Goal: Information Seeking & Learning: Learn about a topic

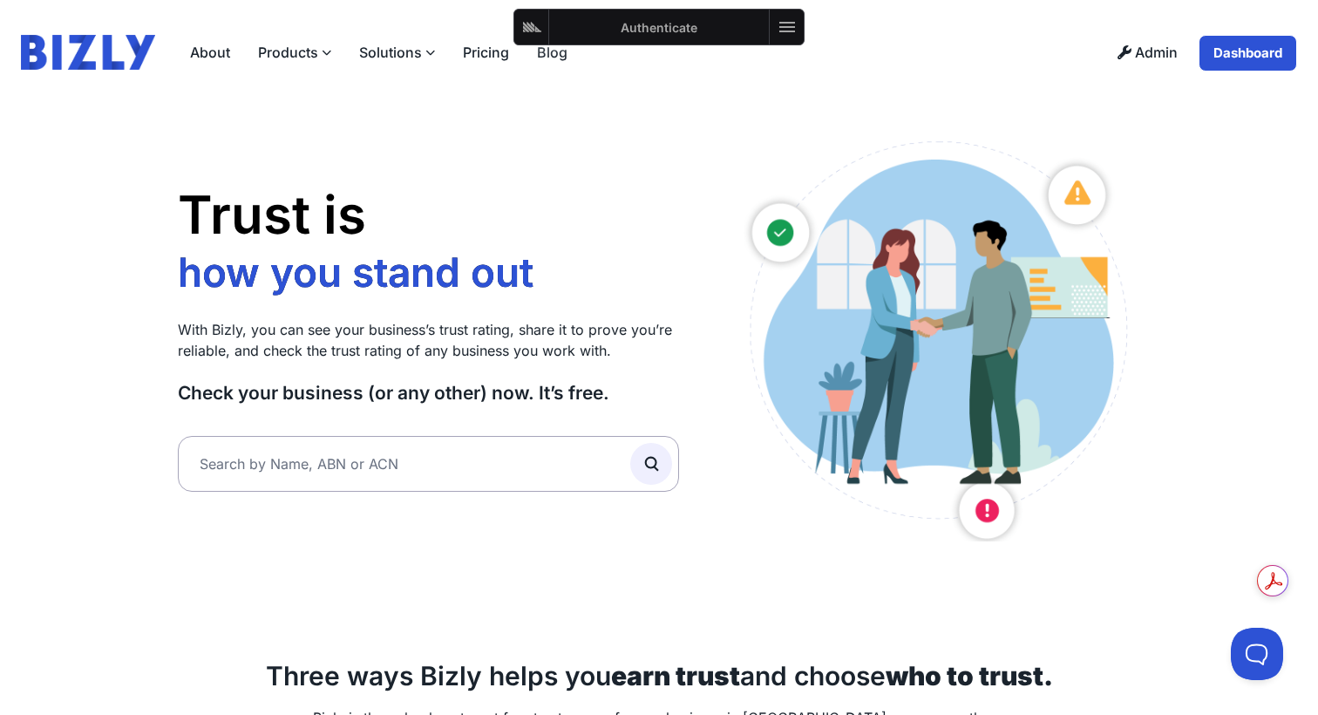
click at [1231, 61] on link "Dashboard" at bounding box center [1248, 53] width 99 height 37
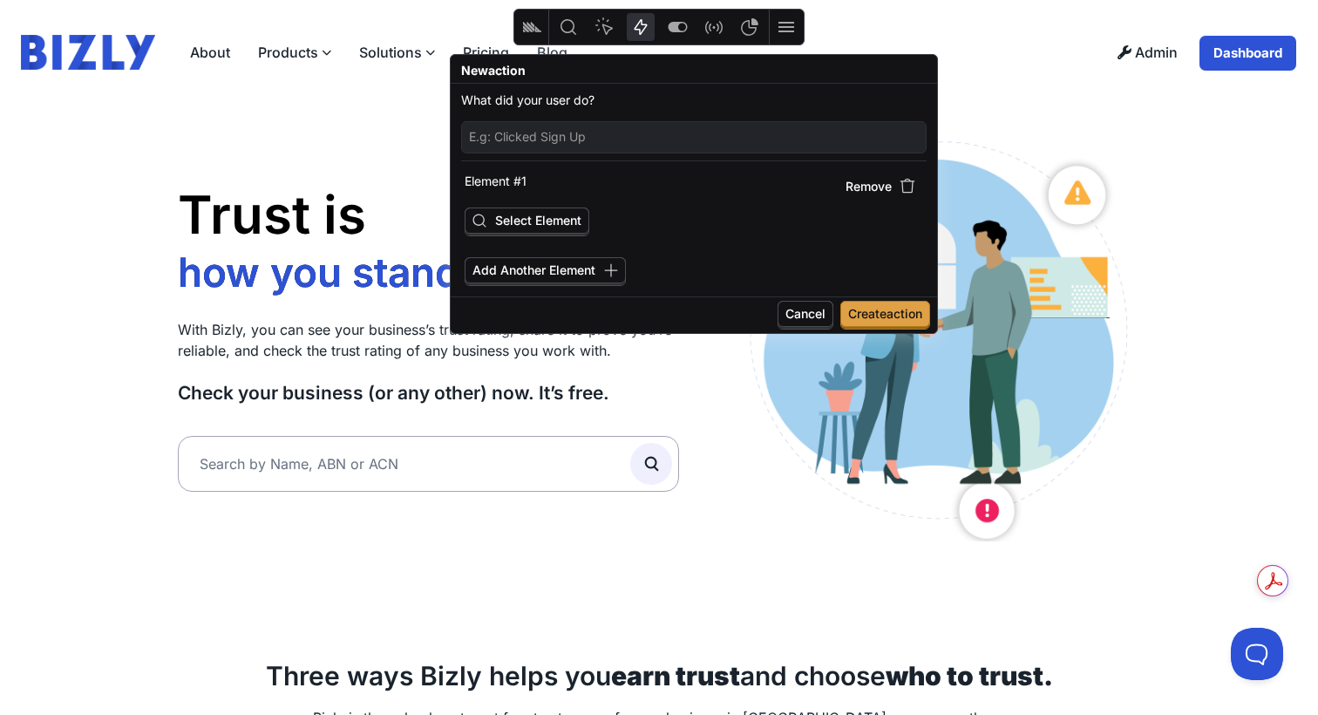
click at [683, 28] on icon "Feature flags" at bounding box center [677, 27] width 21 height 21
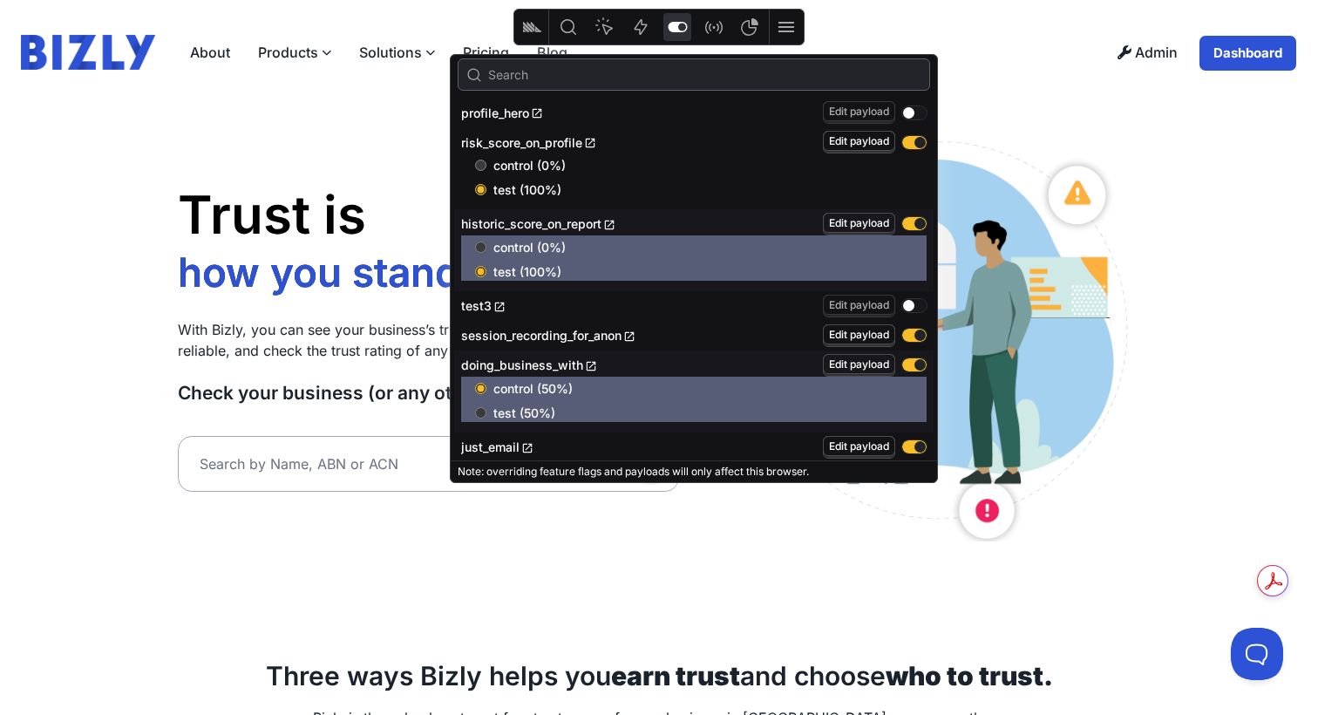
click at [902, 113] on button "button" at bounding box center [914, 112] width 24 height 13
radio input "true"
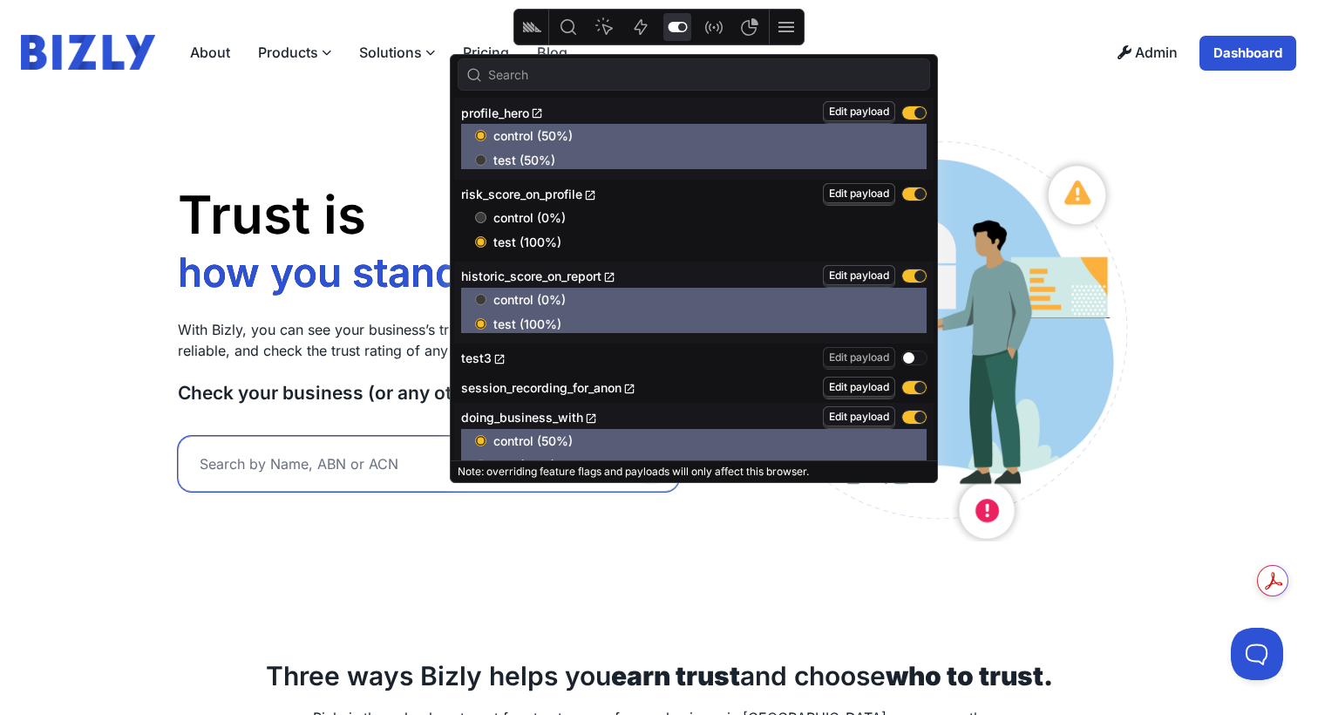
click at [243, 461] on input "text" at bounding box center [428, 464] width 501 height 56
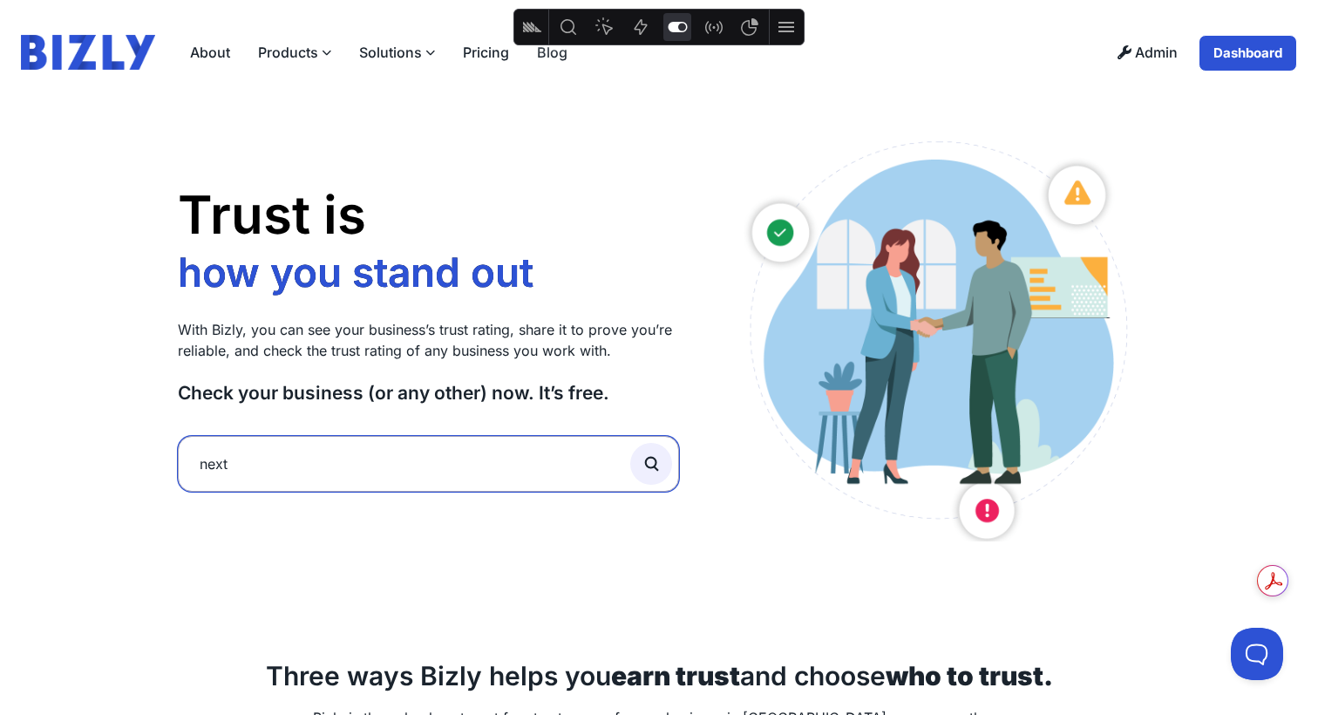
type input "next"
click at [630, 443] on button "submit" at bounding box center [651, 464] width 42 height 42
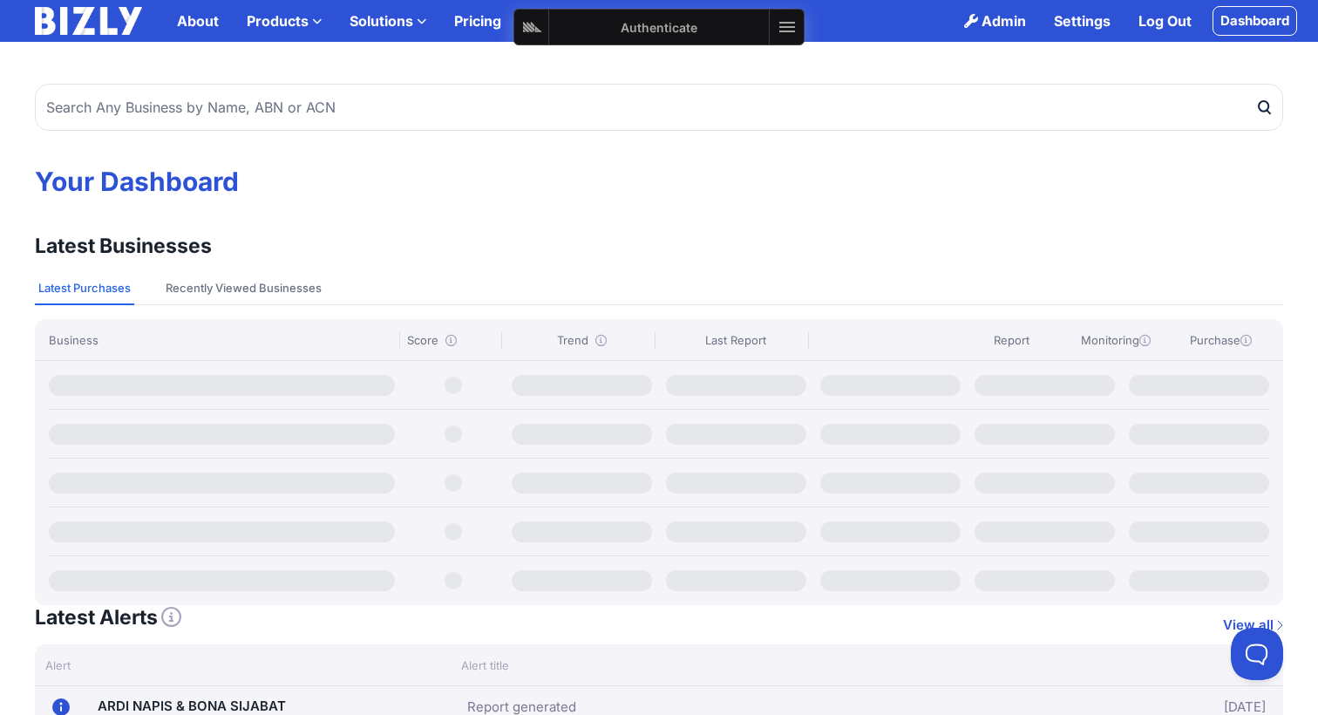
click at [1168, 18] on link "Log Out" at bounding box center [1165, 20] width 81 height 35
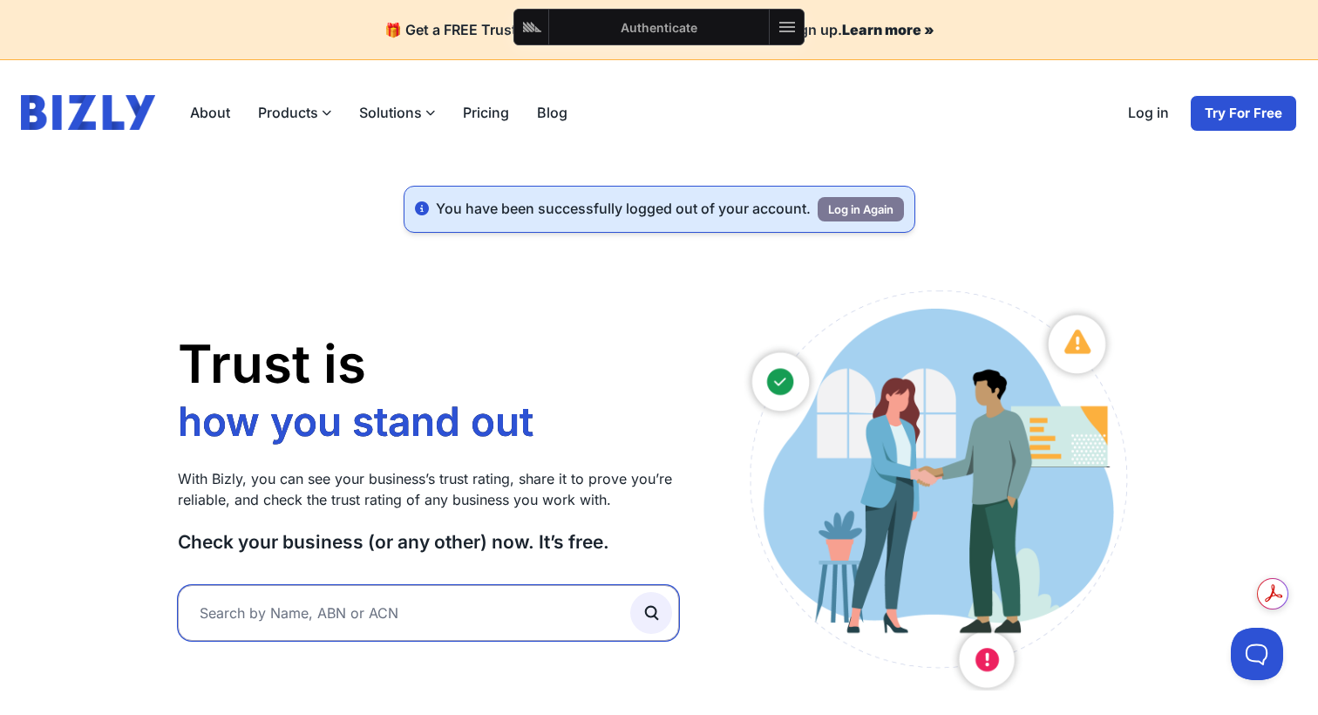
click at [384, 630] on input "text" at bounding box center [428, 613] width 501 height 56
type input "dljksklds"
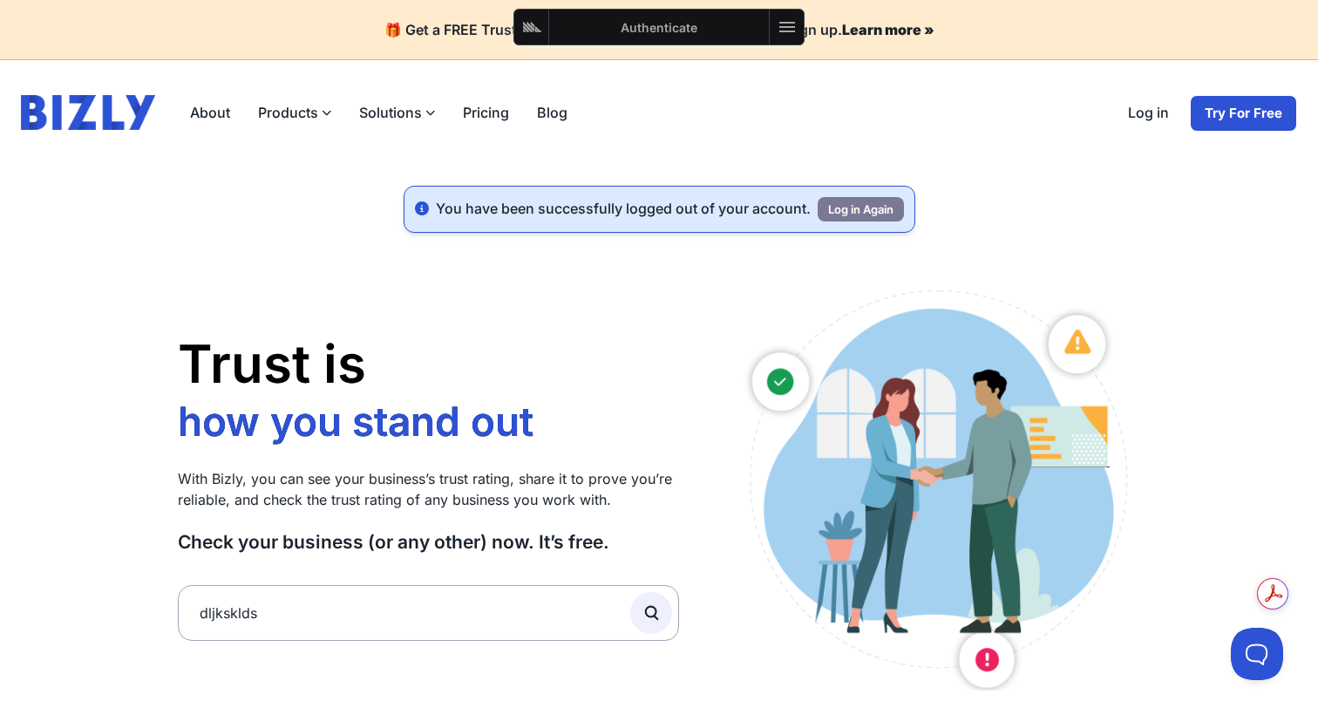
click at [645, 608] on icon "submit" at bounding box center [651, 612] width 19 height 19
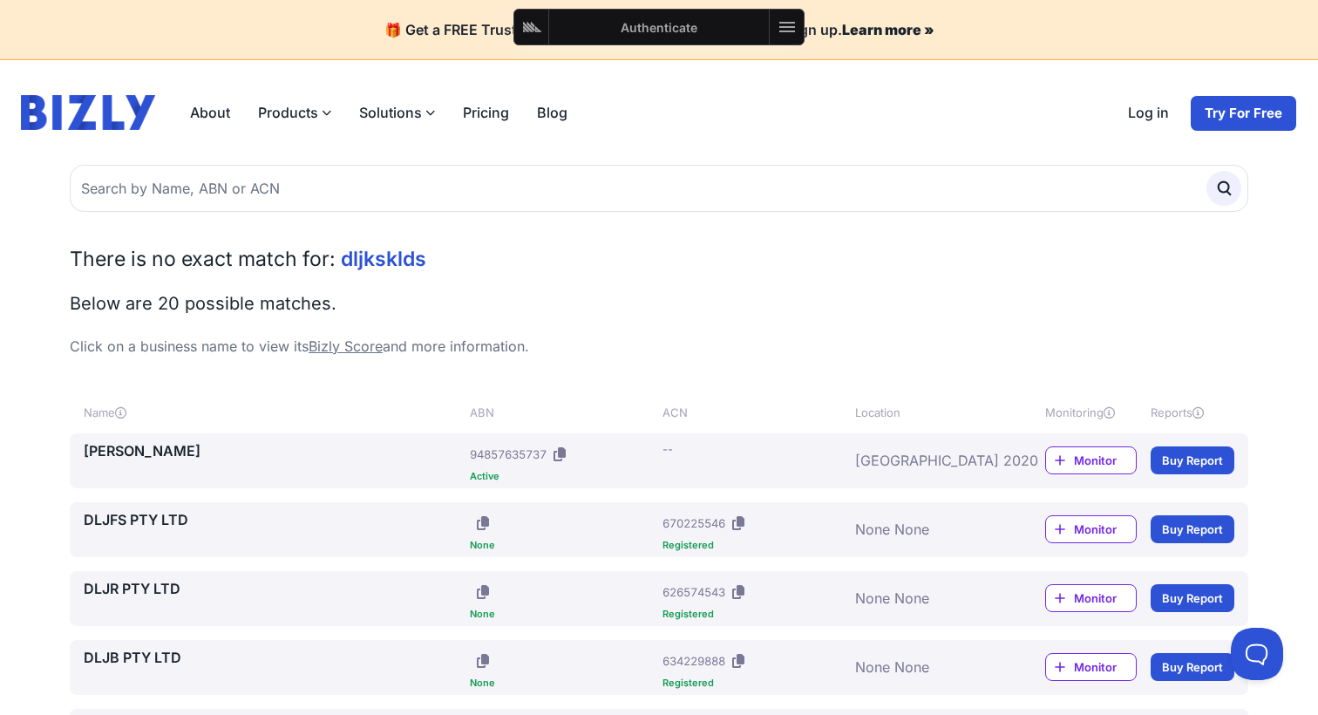
click at [204, 447] on link "[PERSON_NAME]" at bounding box center [273, 450] width 379 height 21
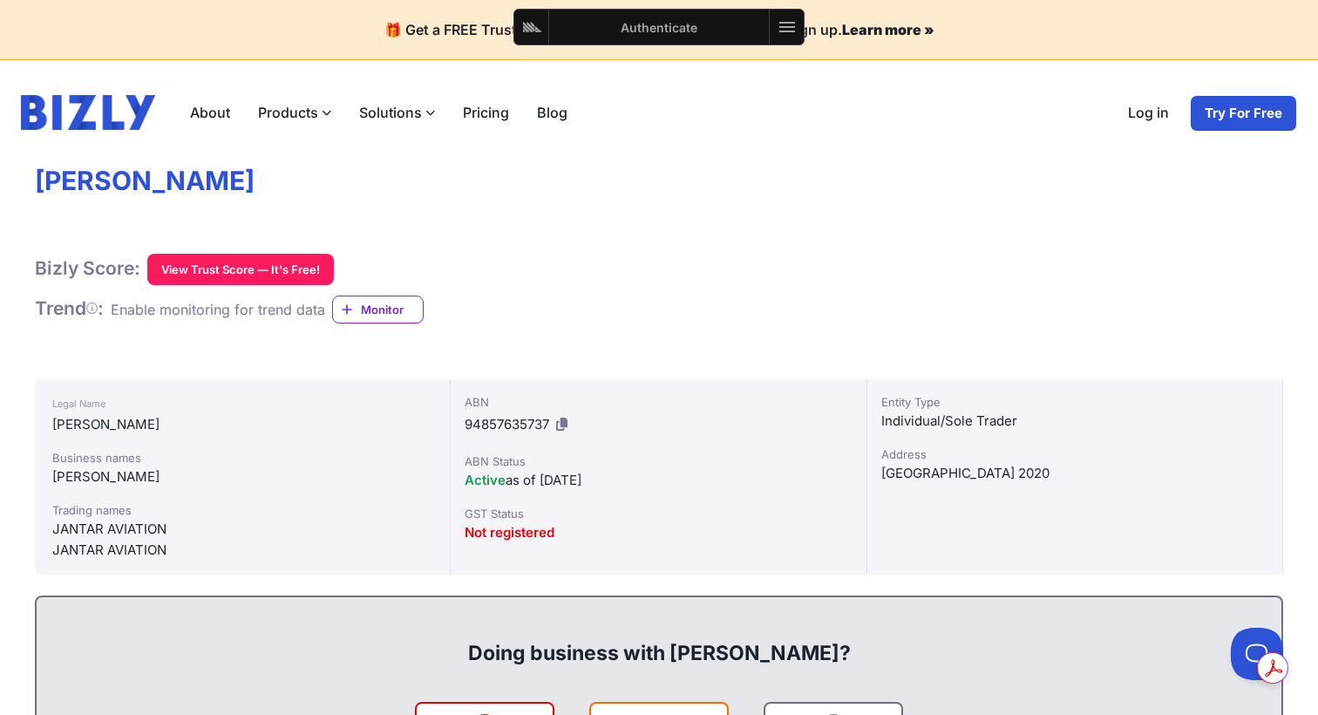
click at [699, 41] on div "Authenticate" at bounding box center [659, 27] width 220 height 35
click at [695, 31] on button "Authenticate" at bounding box center [659, 27] width 213 height 28
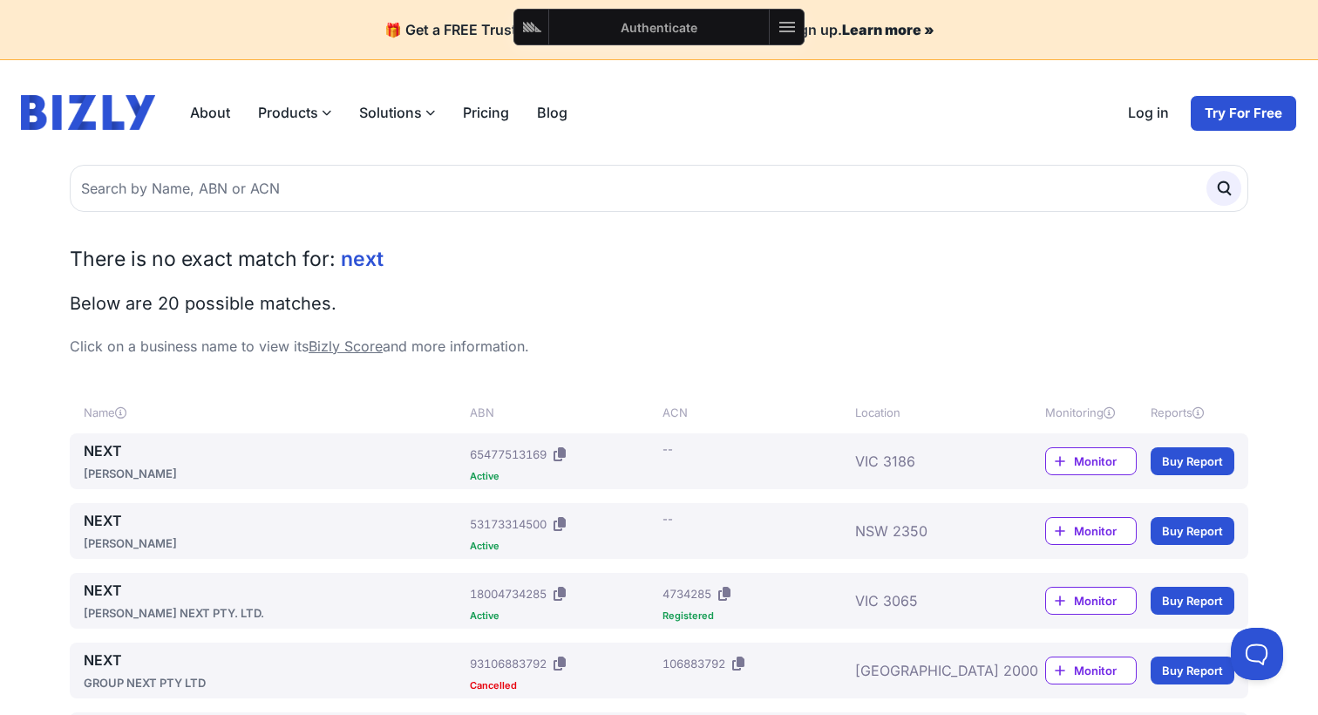
click at [100, 448] on link "NEXT" at bounding box center [273, 450] width 379 height 21
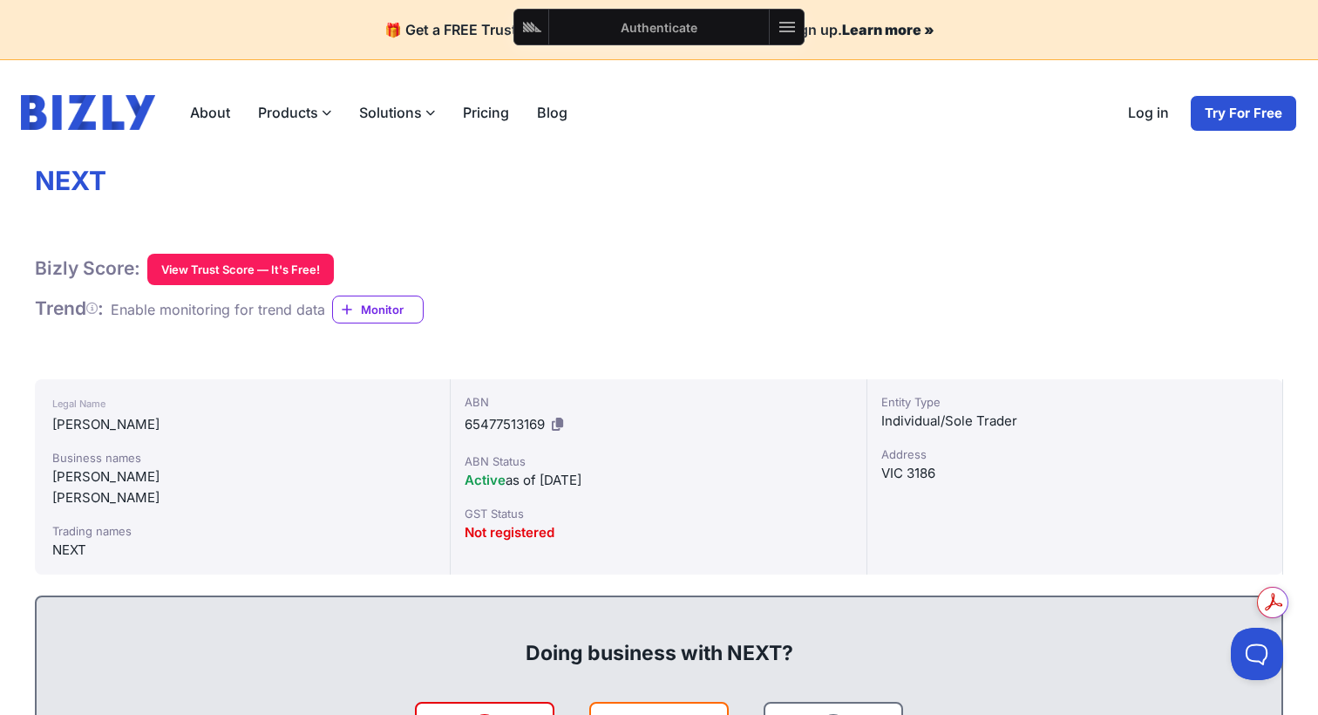
click at [785, 19] on icon at bounding box center [787, 27] width 21 height 21
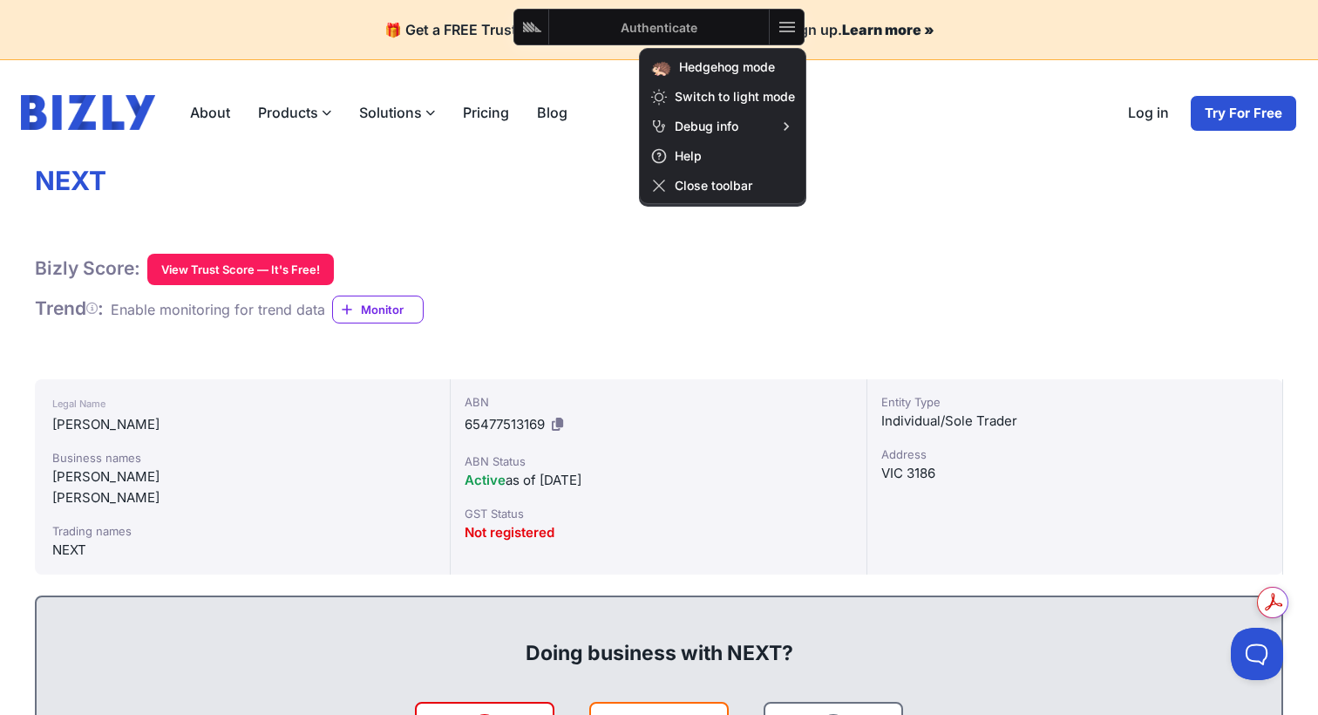
click at [945, 165] on h1 "NEXT" at bounding box center [659, 181] width 1249 height 33
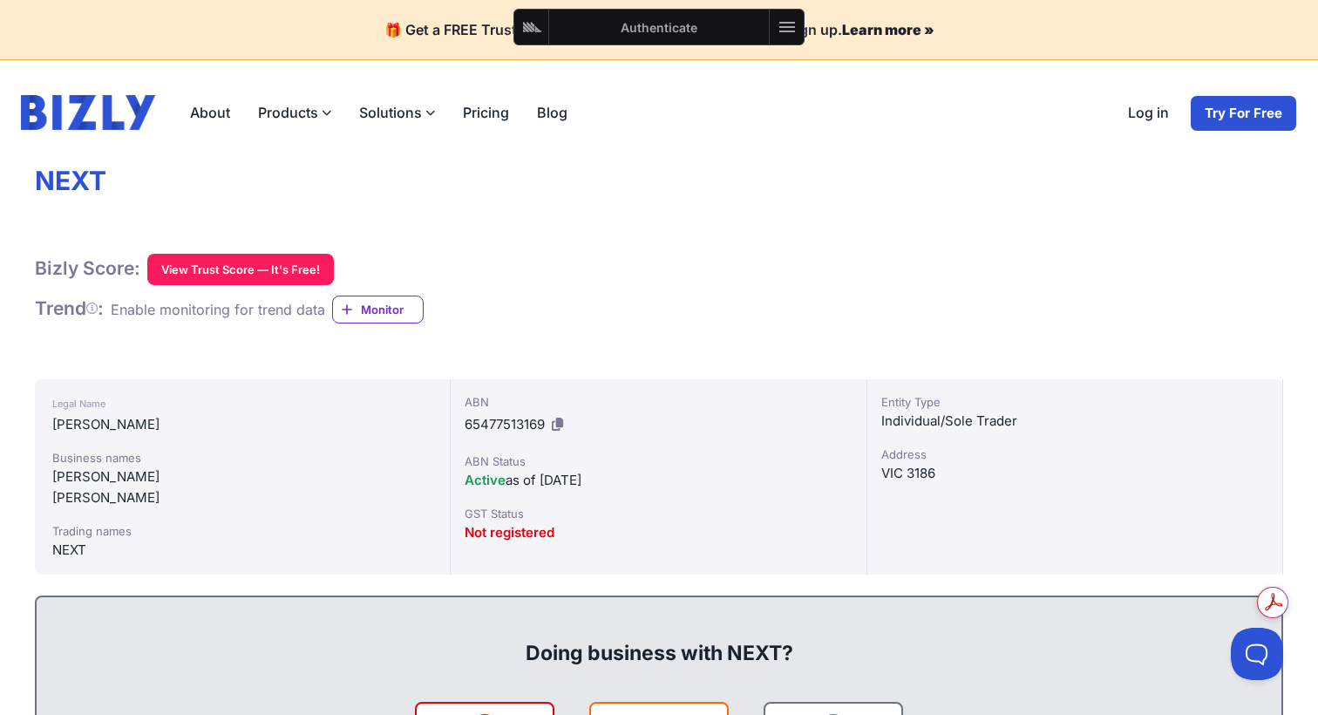
click at [792, 20] on icon at bounding box center [787, 27] width 21 height 21
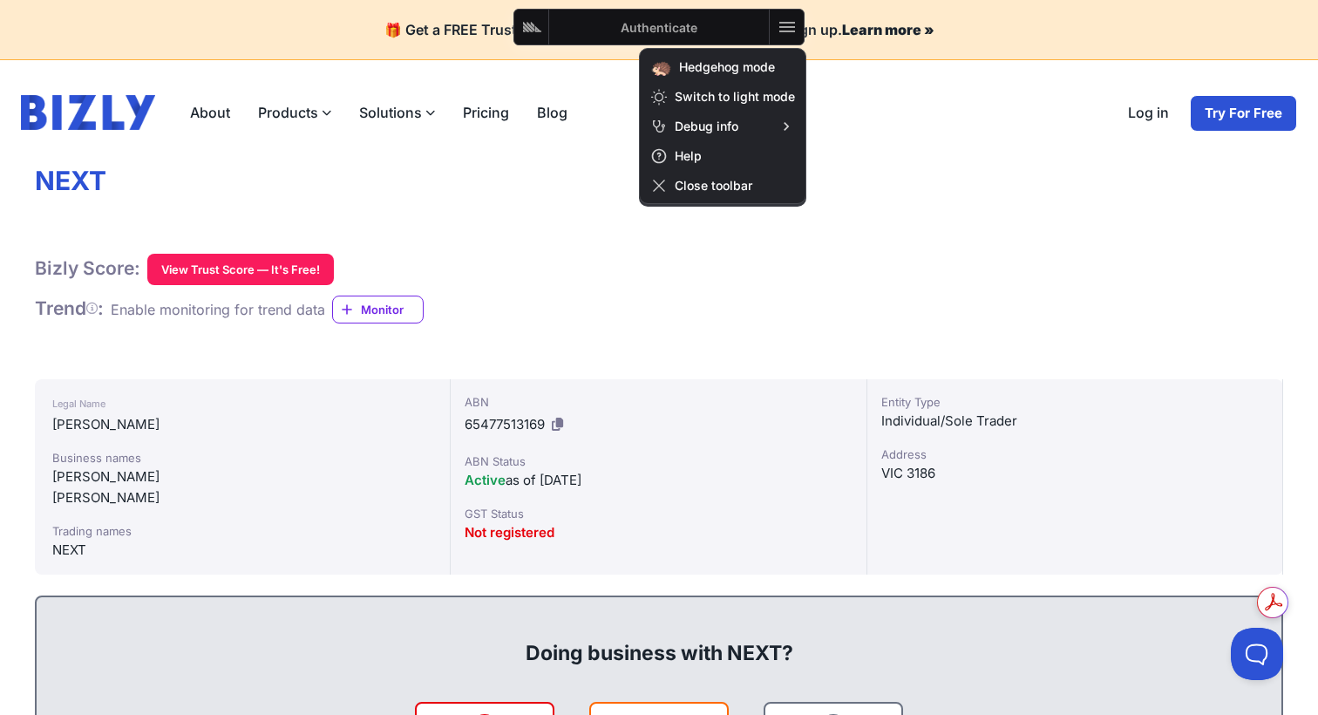
click at [785, 31] on icon at bounding box center [787, 27] width 16 height 10
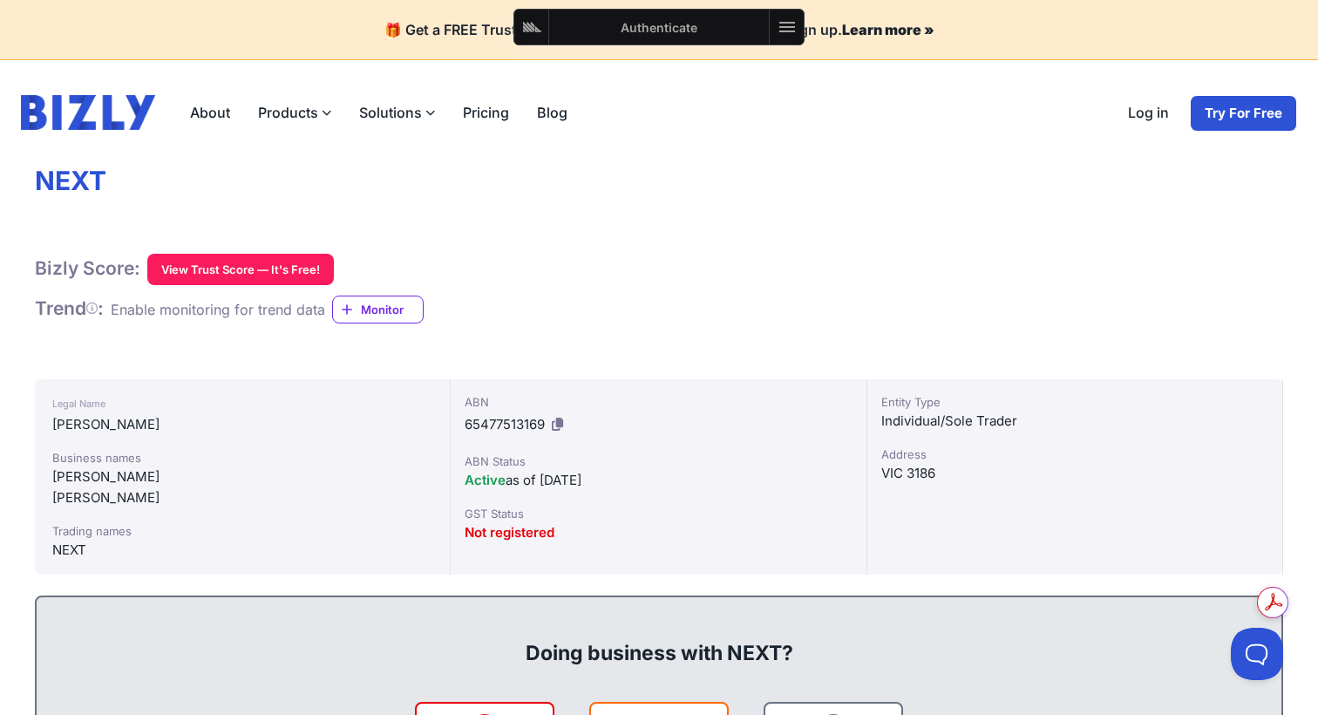
click at [785, 31] on icon at bounding box center [787, 27] width 16 height 10
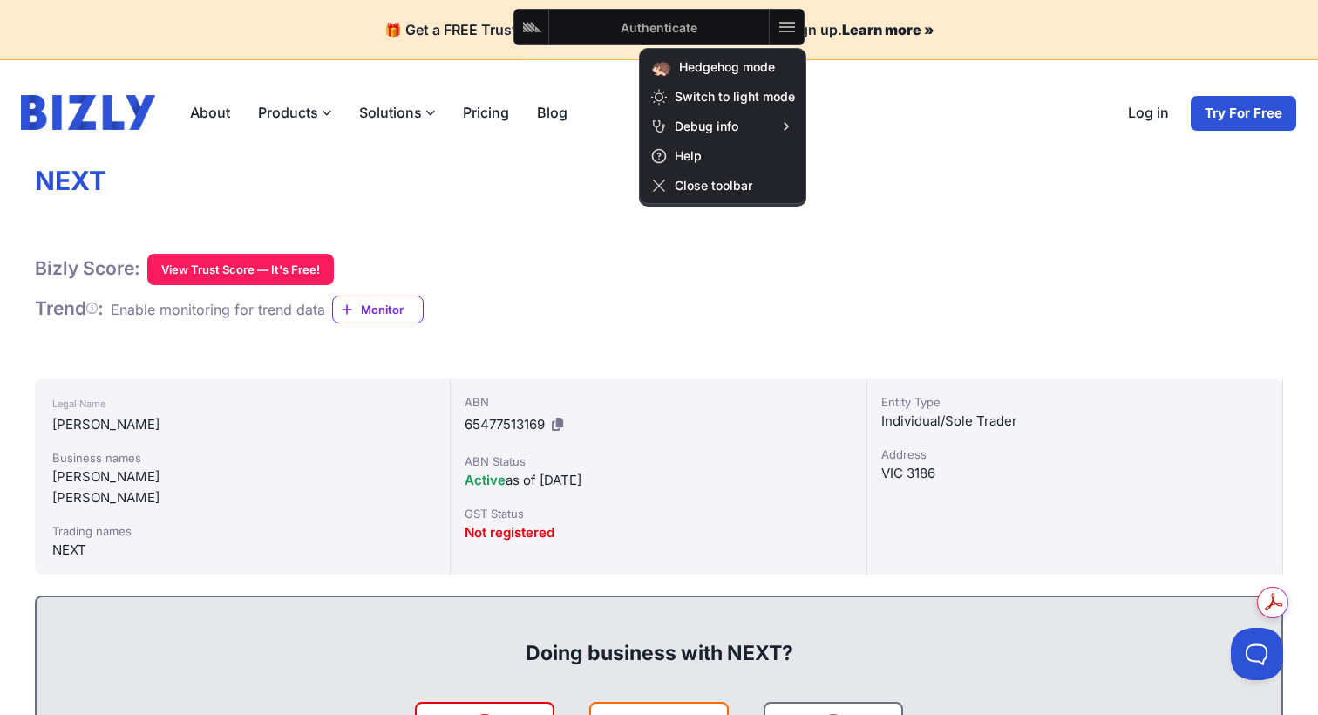
click at [736, 187] on span "Close toolbar" at bounding box center [735, 185] width 120 height 15
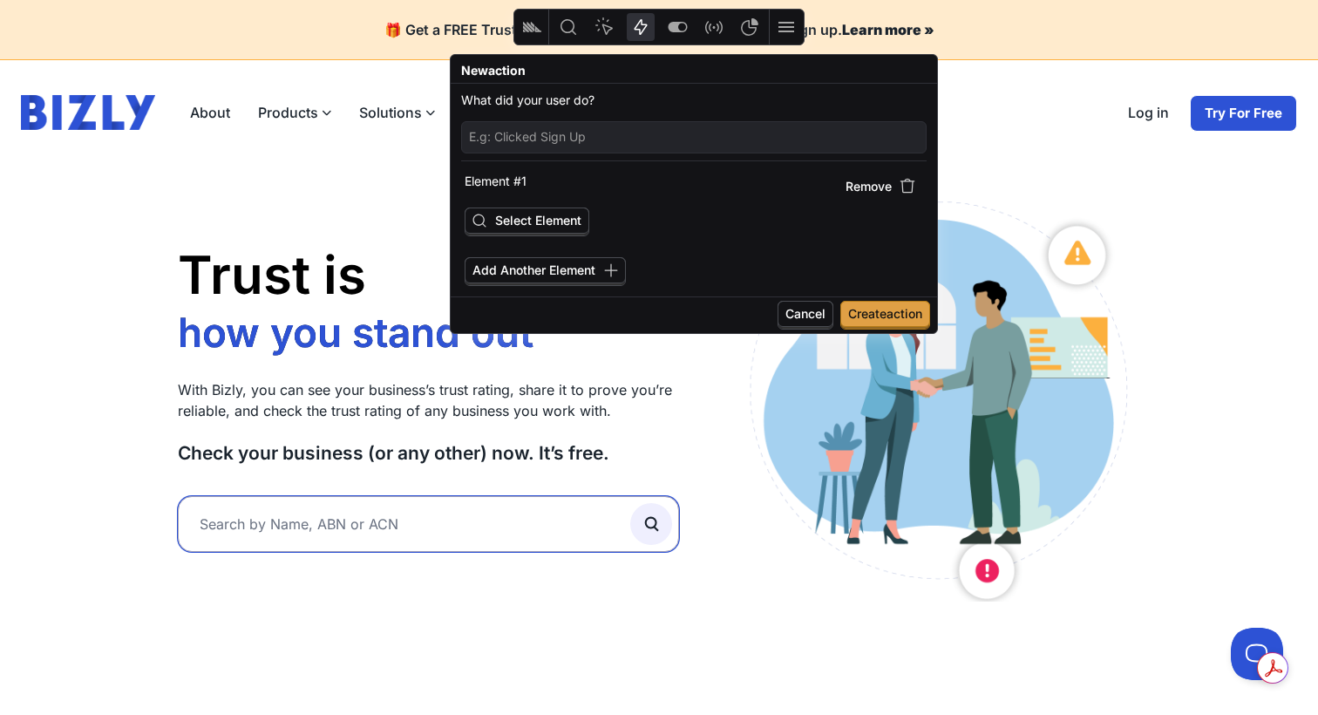
click at [433, 518] on input "text" at bounding box center [428, 524] width 501 height 56
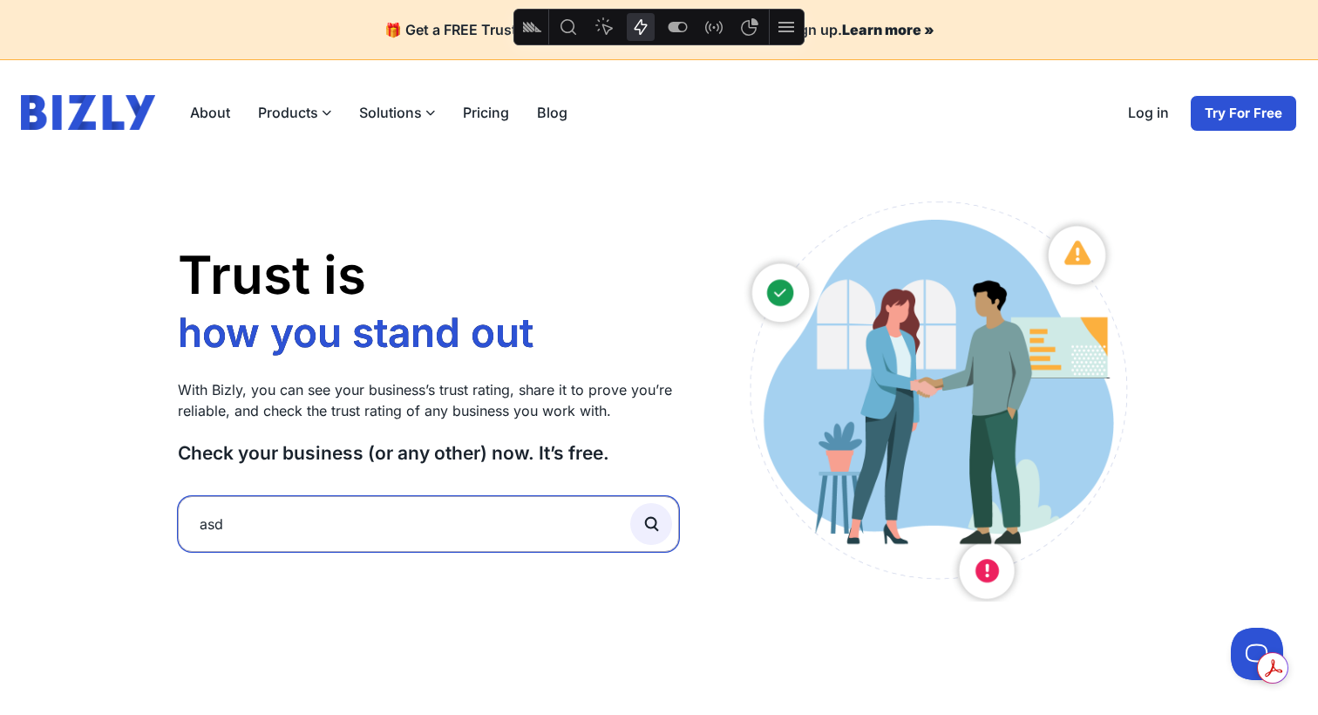
type input "asd"
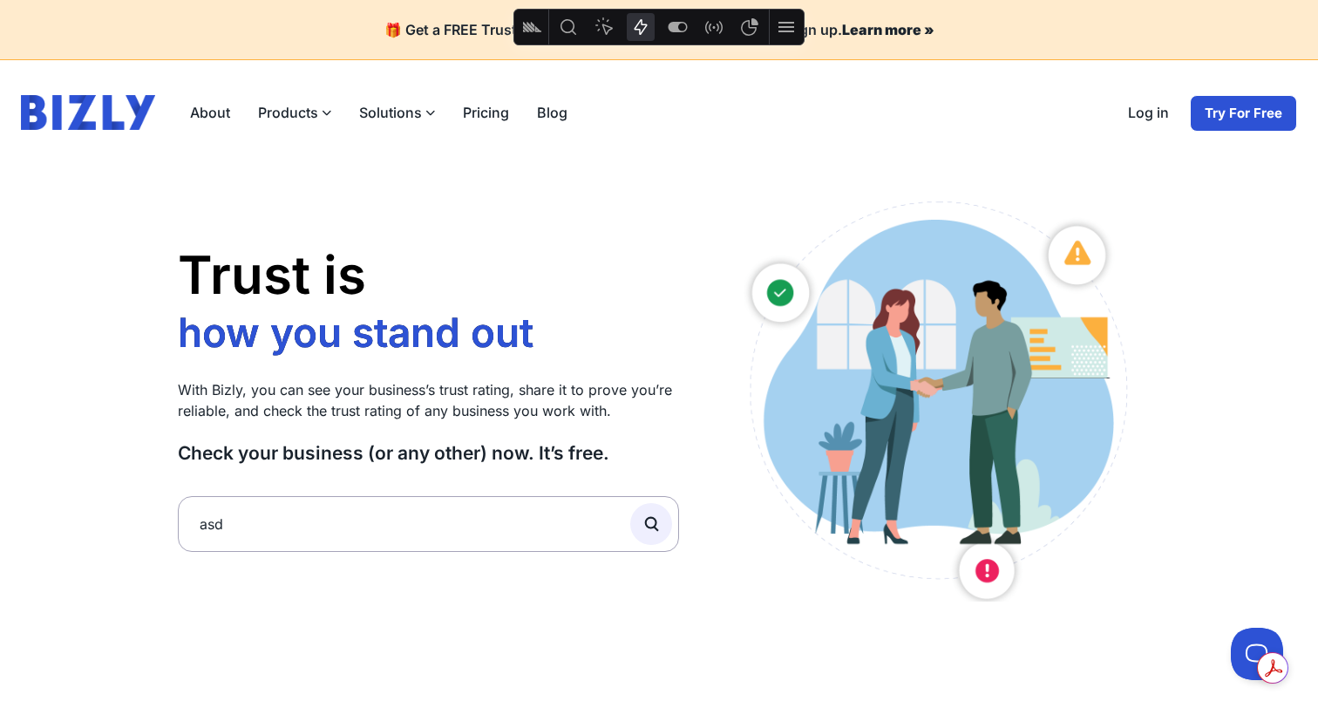
click at [660, 523] on icon "submit" at bounding box center [651, 523] width 19 height 19
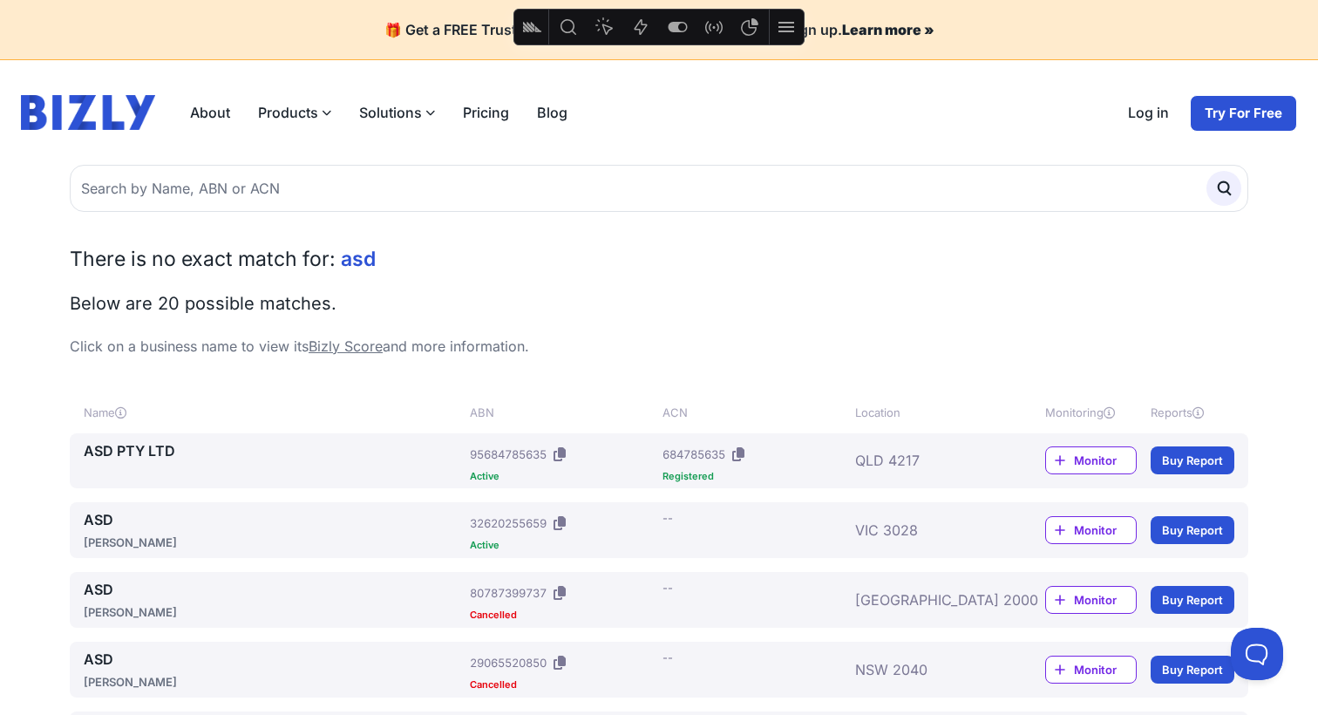
click at [164, 451] on link "ASD PTY LTD" at bounding box center [273, 450] width 379 height 21
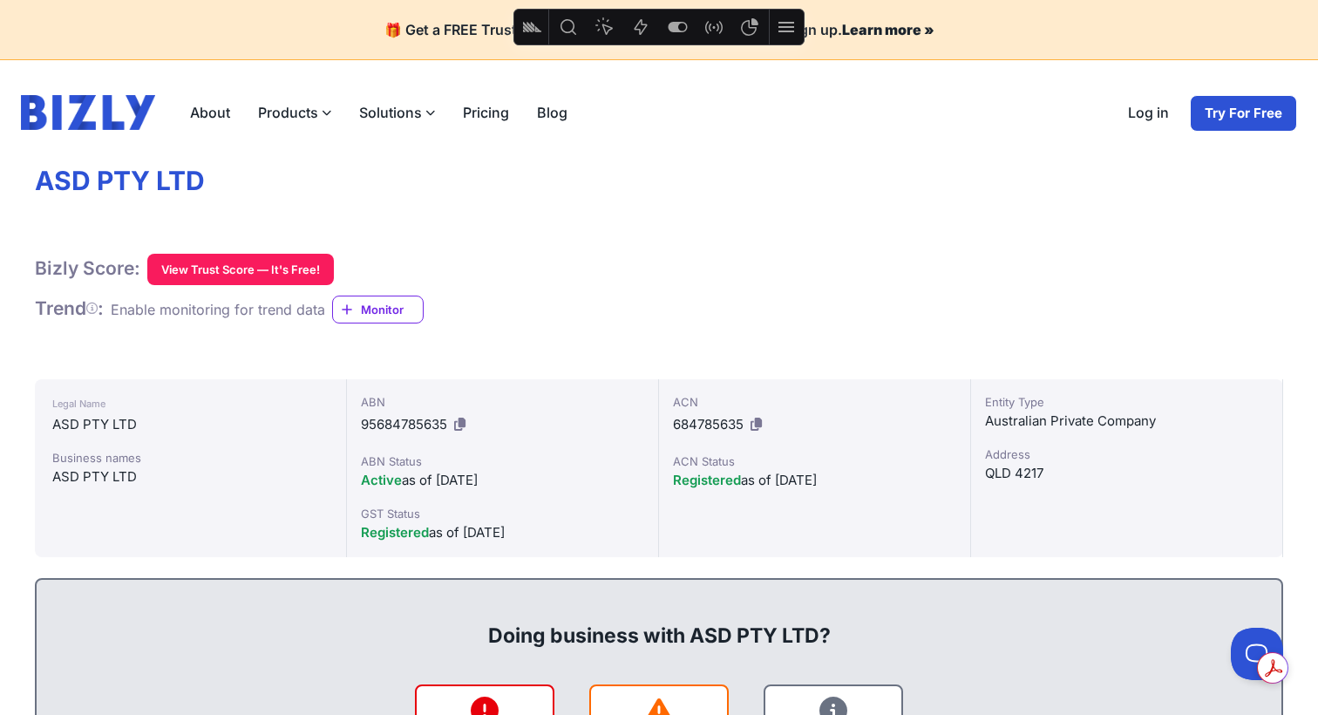
click at [679, 31] on icon "Feature flags" at bounding box center [677, 27] width 19 height 10
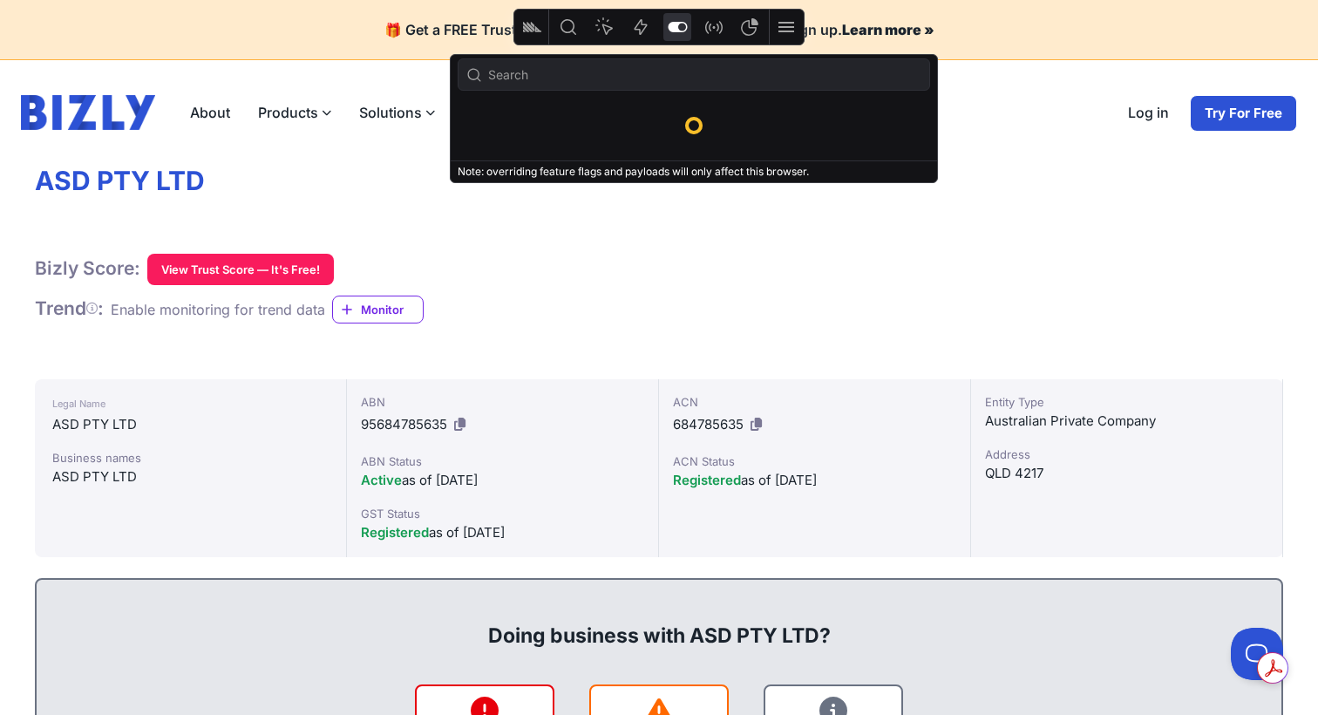
click at [670, 27] on icon "Feature flags" at bounding box center [677, 27] width 19 height 10
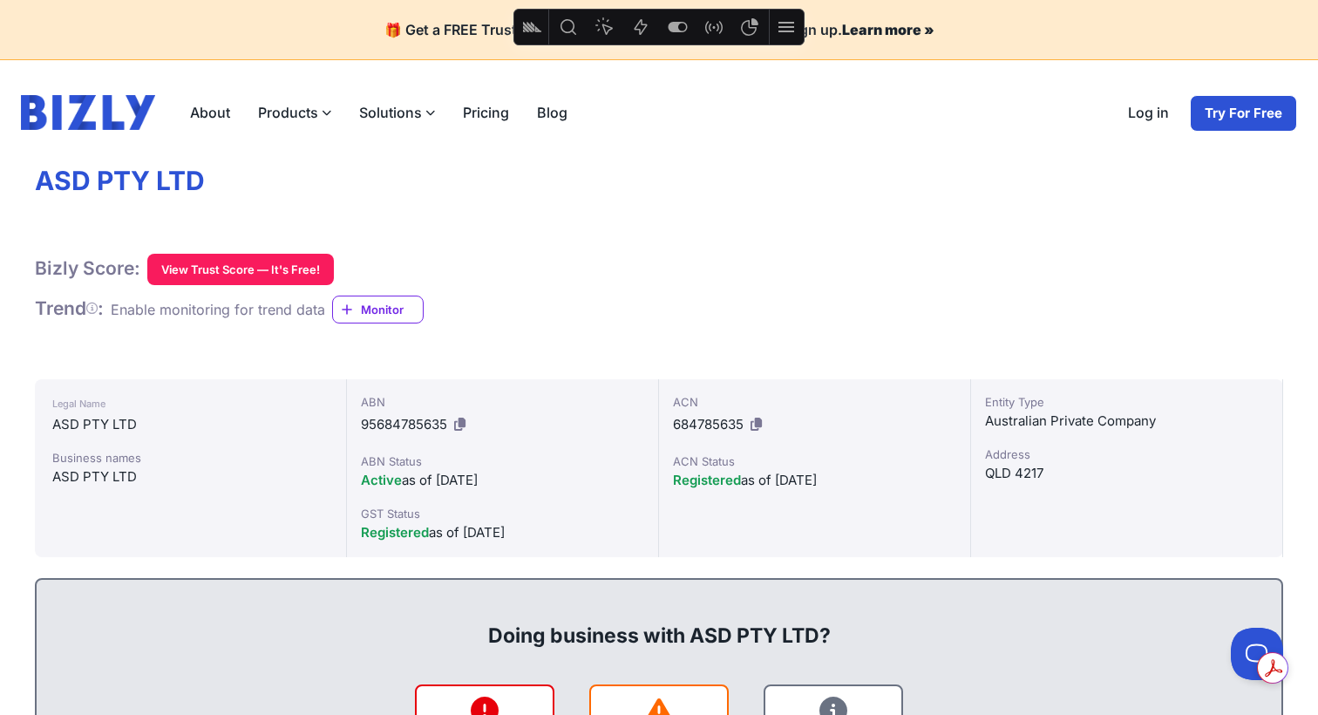
click at [670, 27] on icon "Feature flags" at bounding box center [677, 27] width 19 height 10
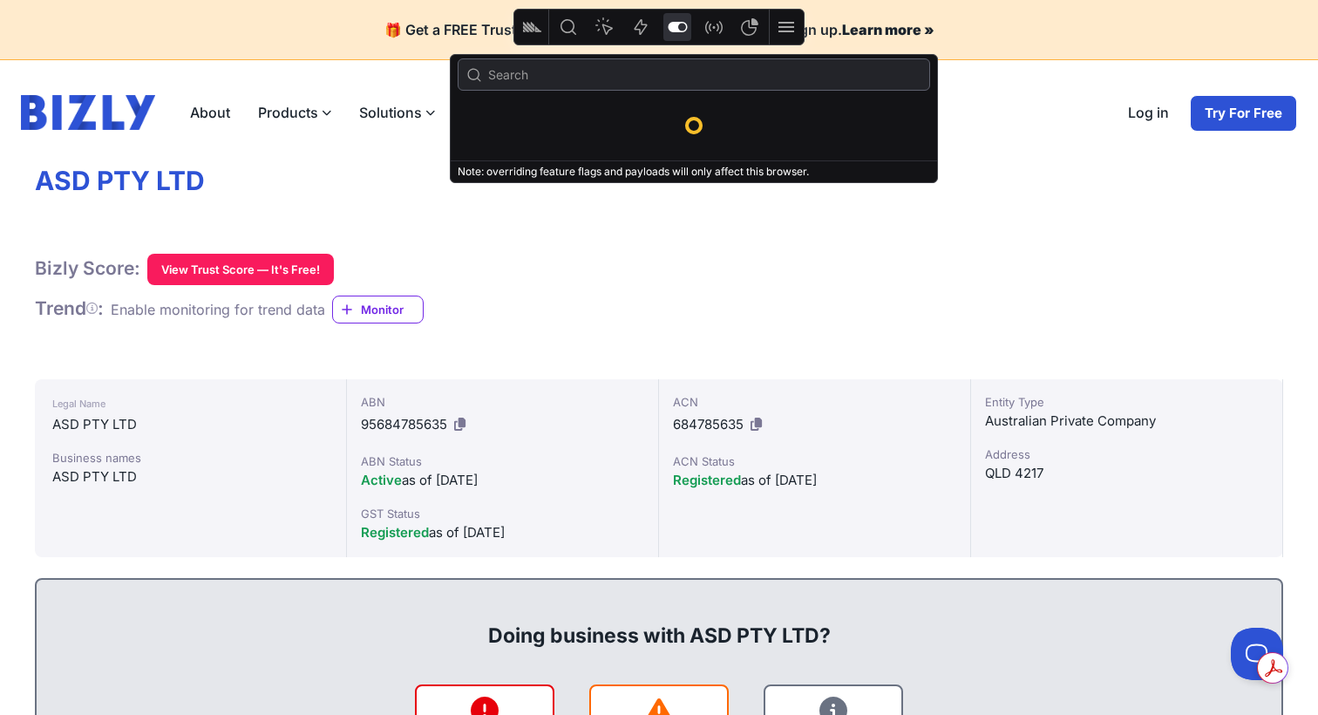
click at [789, 31] on icon at bounding box center [787, 27] width 16 height 10
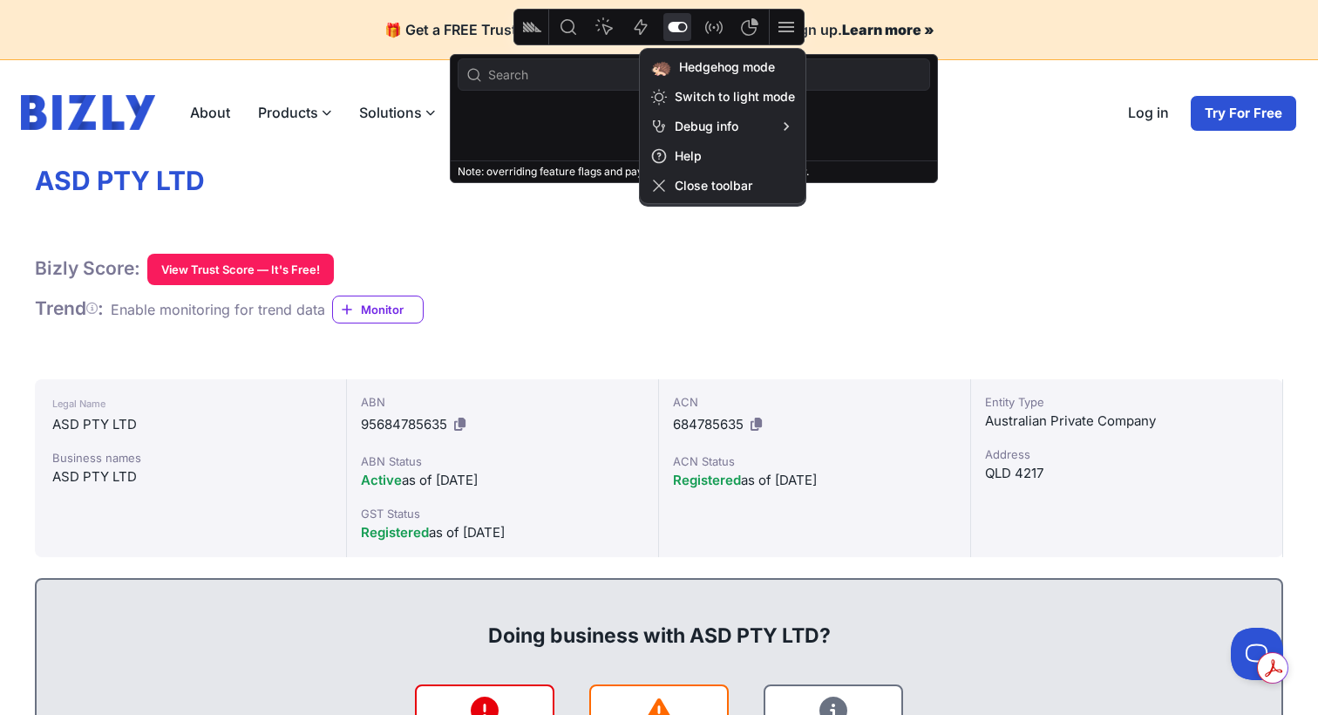
click at [789, 31] on icon at bounding box center [787, 27] width 16 height 10
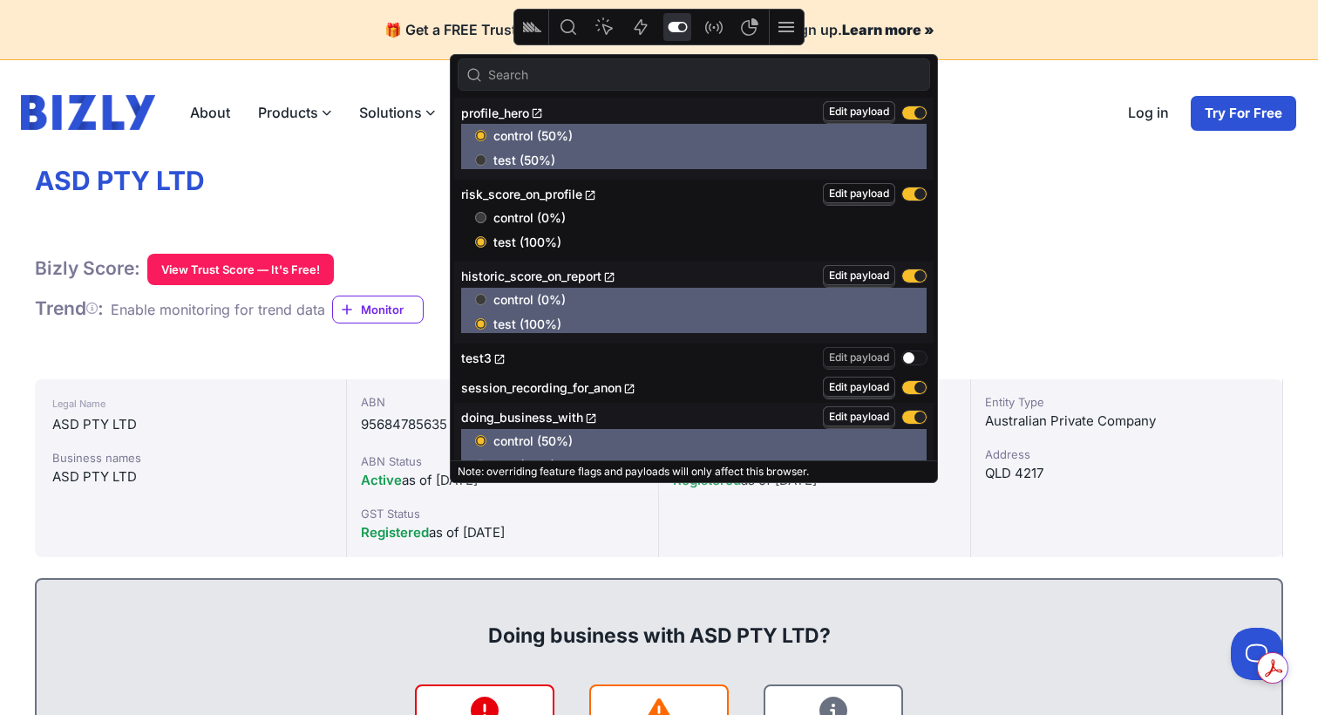
click at [487, 160] on label "test (50%)" at bounding box center [701, 160] width 452 height 17
click at [487, 160] on input "test (50%)" at bounding box center [480, 159] width 11 height 11
radio input "true"
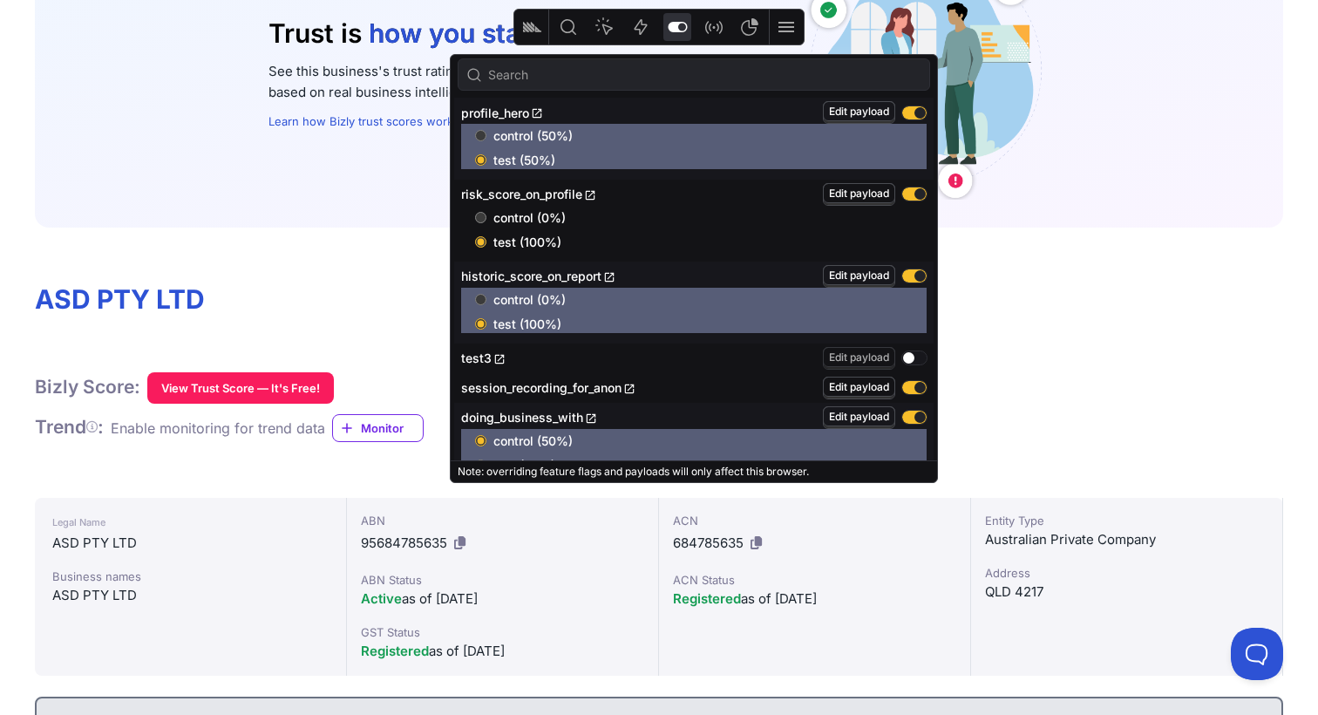
scroll to position [247, 0]
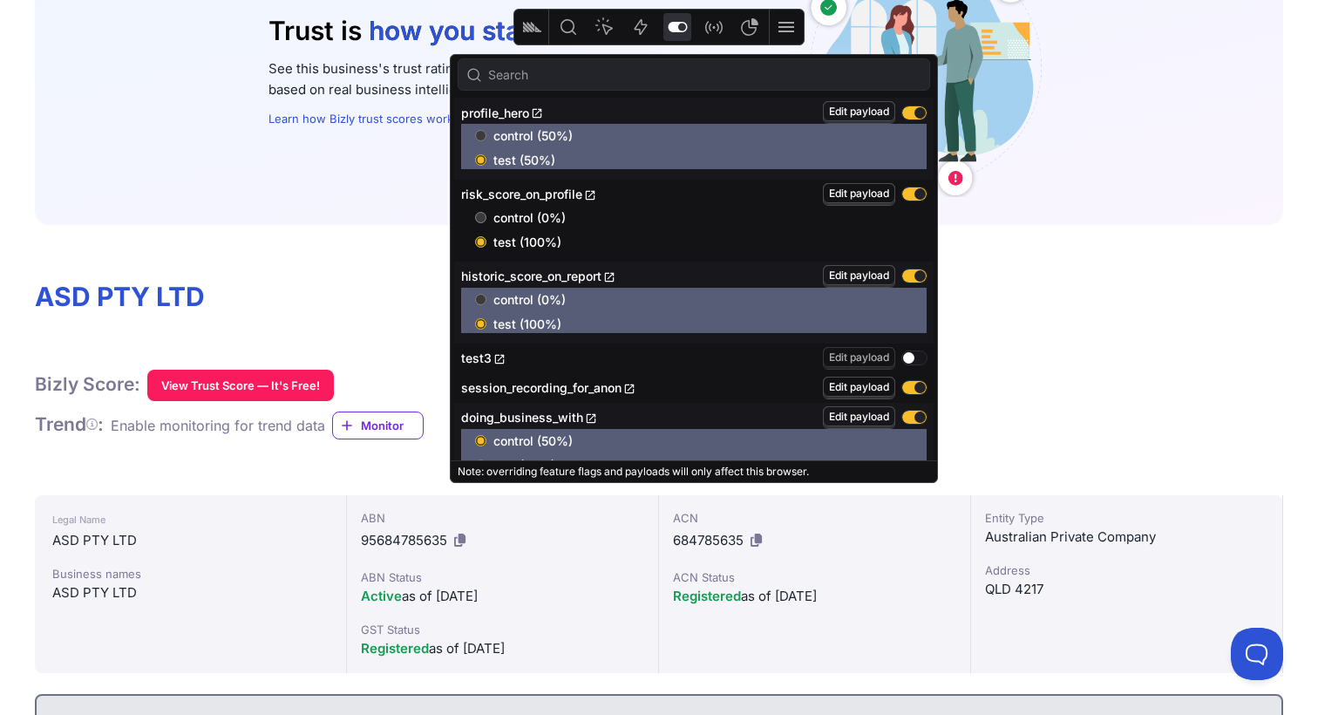
click at [360, 119] on link "Learn how Bizly trust scores work →" at bounding box center [368, 119] width 199 height 14
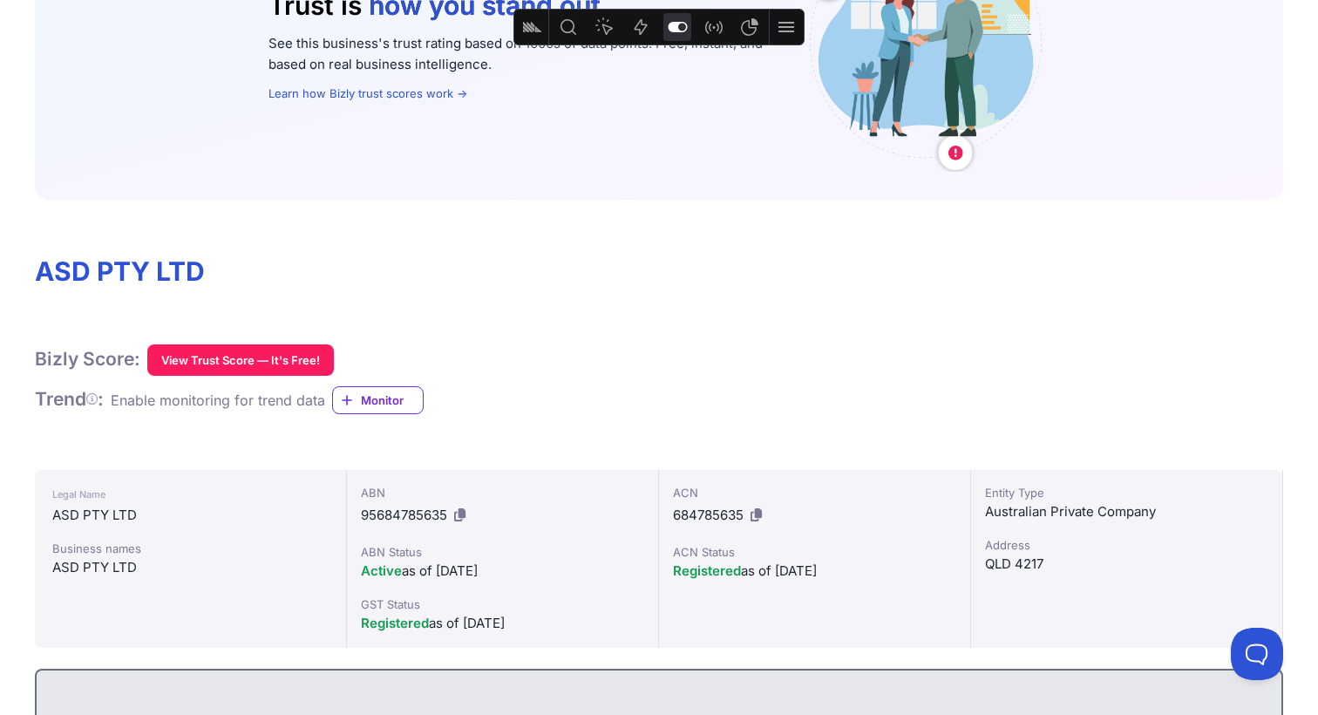
scroll to position [283, 0]
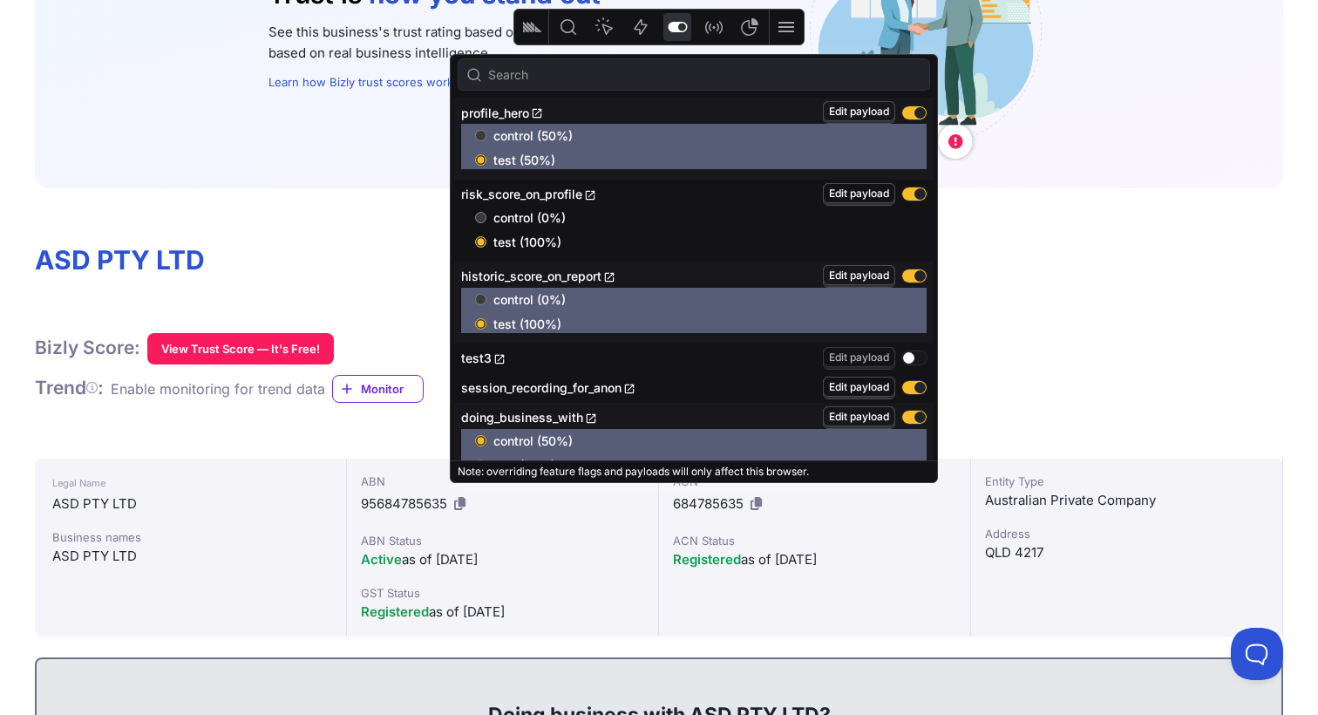
click at [845, 109] on span "Edit payload" at bounding box center [859, 111] width 60 height 13
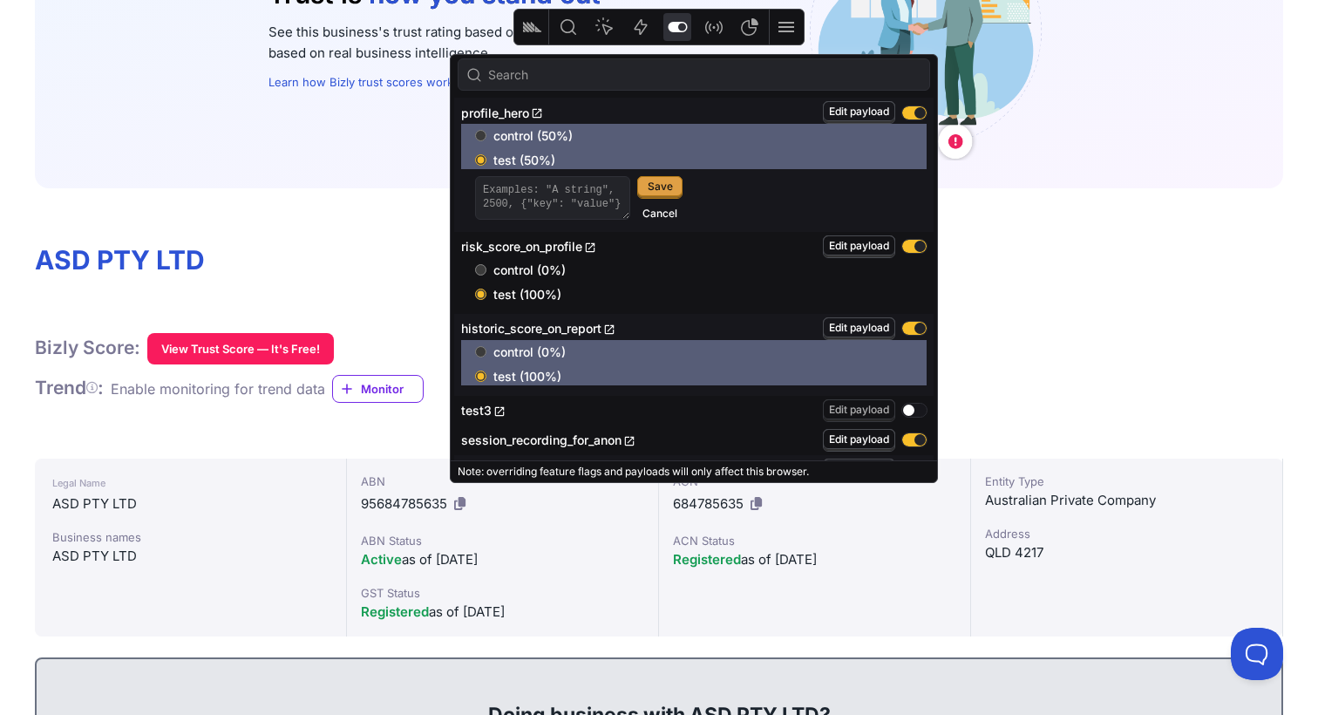
click at [478, 134] on input "control (50%)" at bounding box center [480, 135] width 11 height 11
radio input "true"
radio input "false"
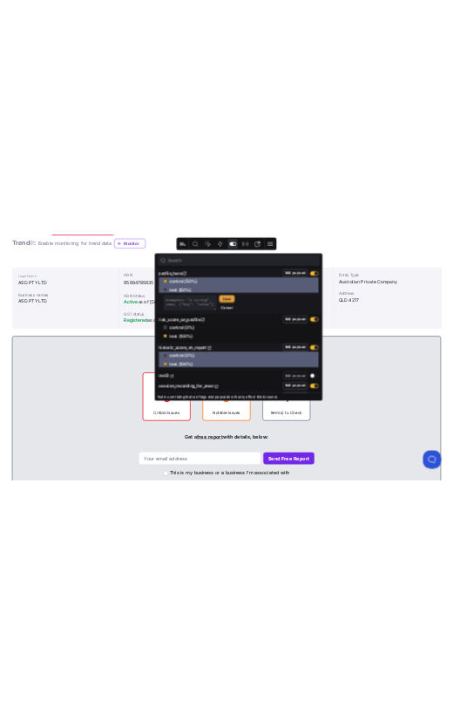
scroll to position [0, 0]
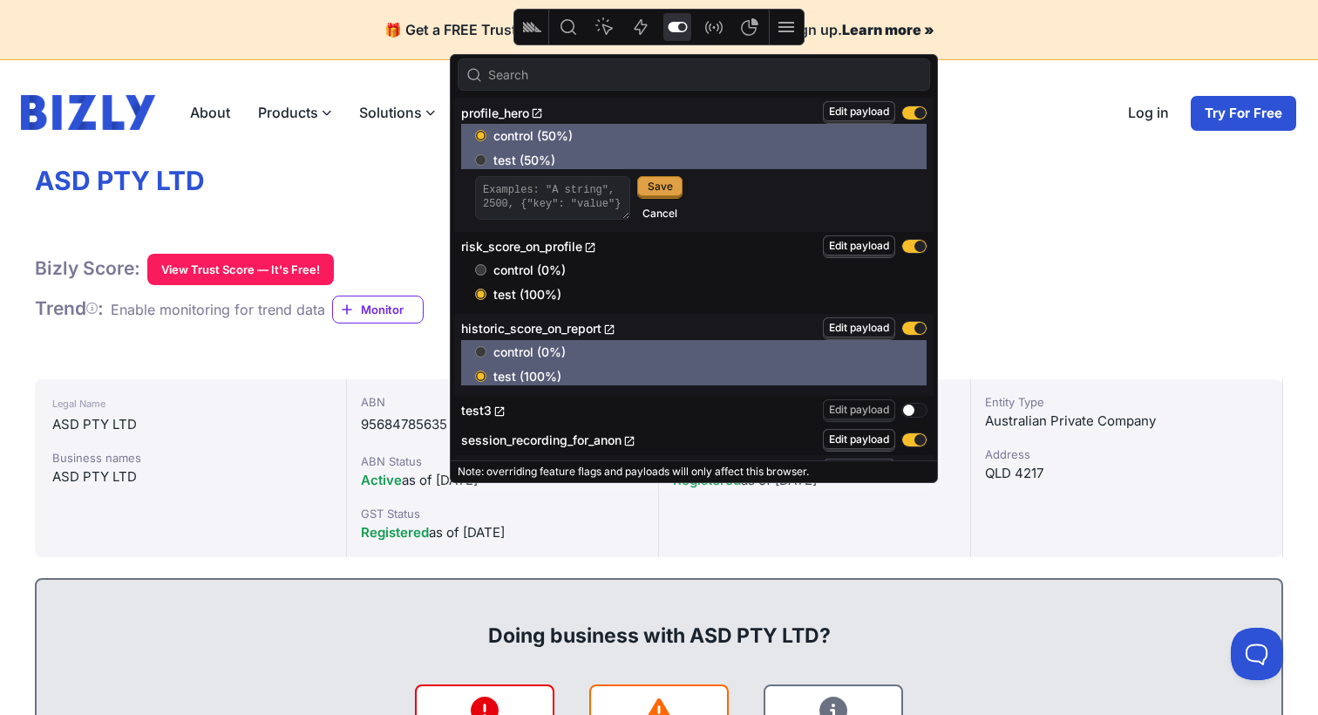
click at [1023, 189] on h1 "ASD PTY LTD" at bounding box center [659, 181] width 1249 height 33
click at [667, 21] on icon "Feature flags" at bounding box center [677, 27] width 21 height 21
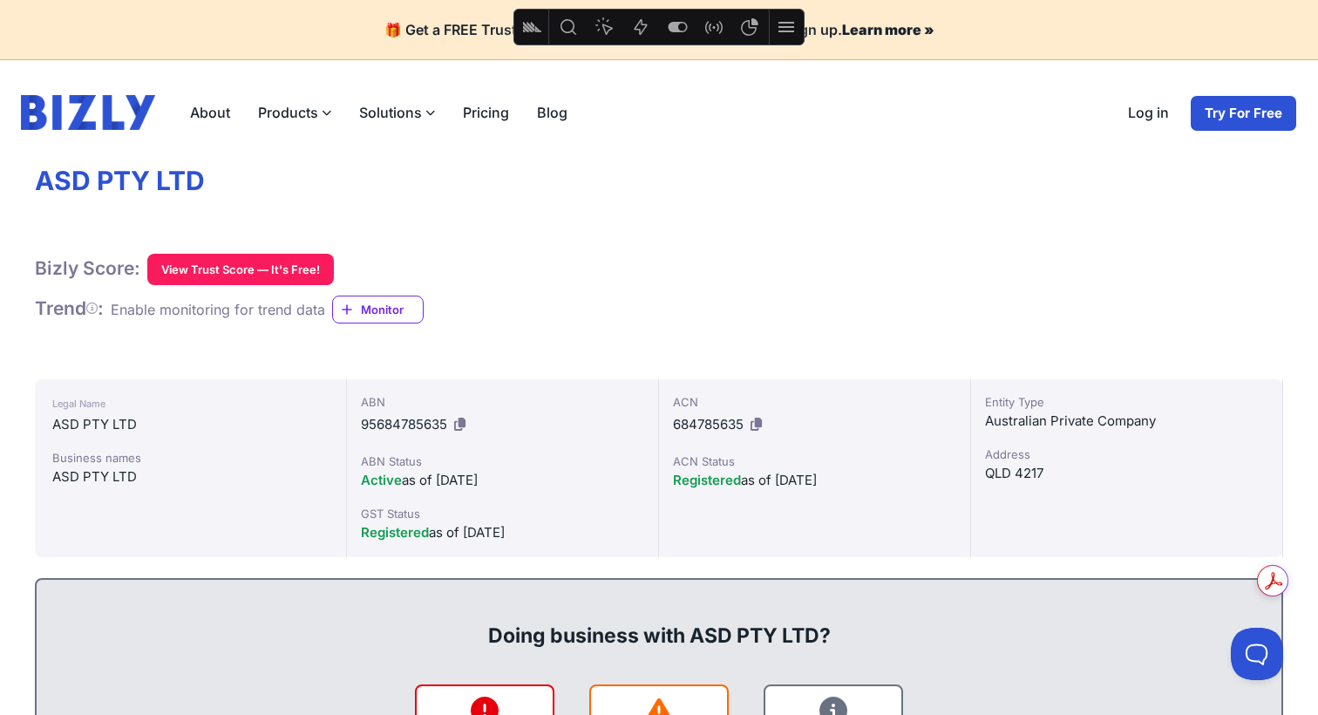
click at [667, 21] on icon "Feature flags" at bounding box center [677, 27] width 21 height 21
type textarea "x"
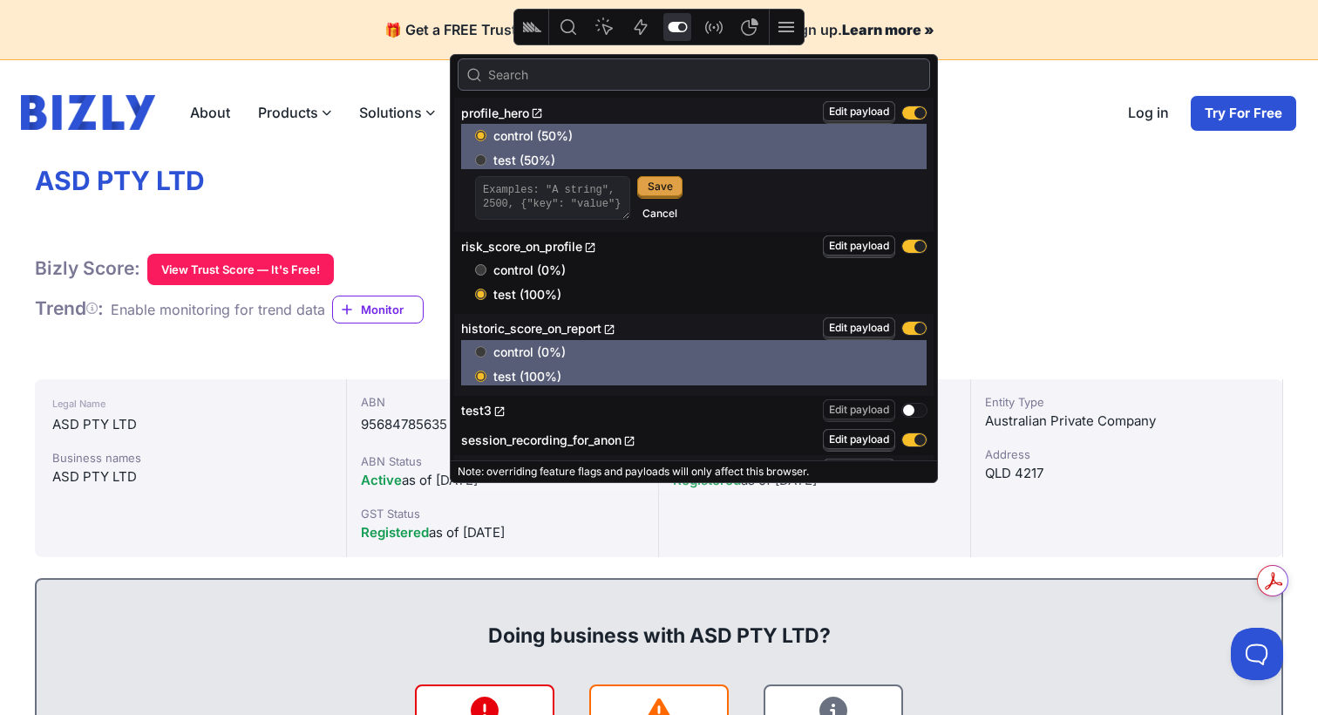
click at [510, 159] on span "test (50%)" at bounding box center [709, 160] width 433 height 17
click at [487, 159] on input "test (50%)" at bounding box center [480, 159] width 11 height 11
radio input "true"
type textarea "x"
radio input "false"
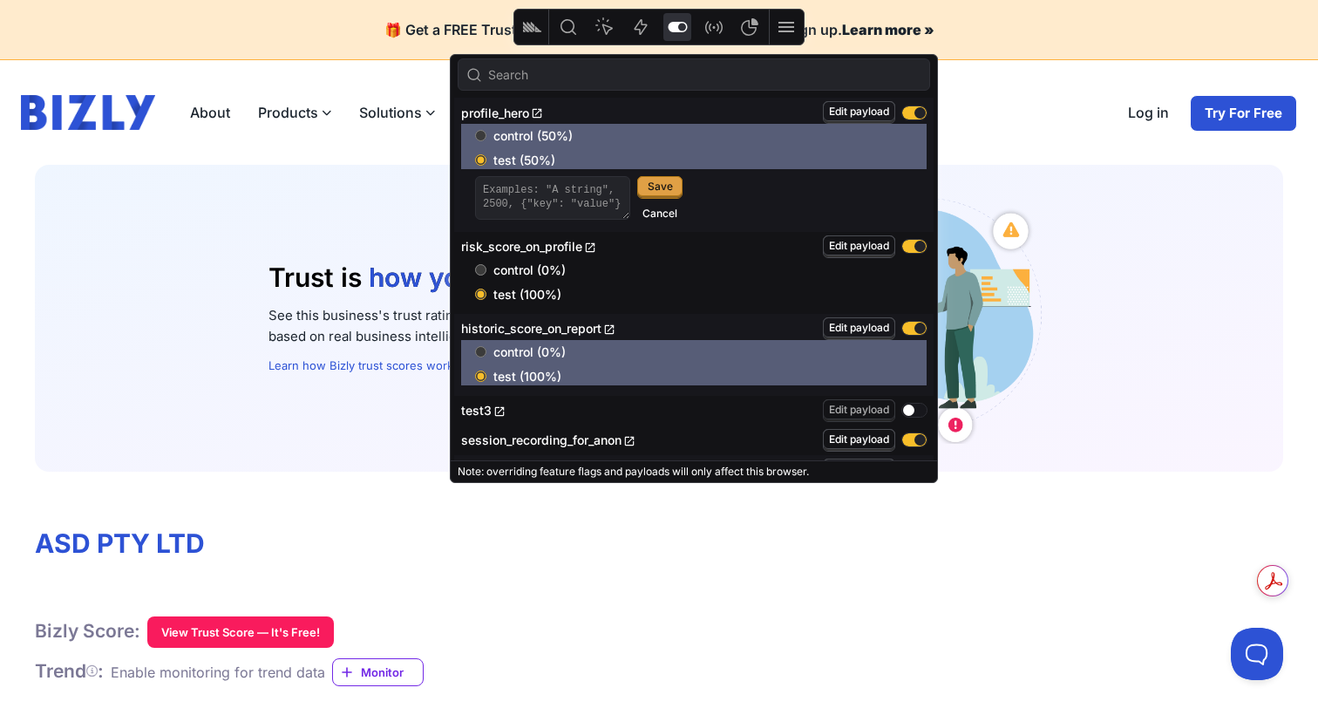
click at [1180, 274] on div "Trust is how you stand out who you work with how you grow how you stand out See…" at bounding box center [659, 318] width 1249 height 307
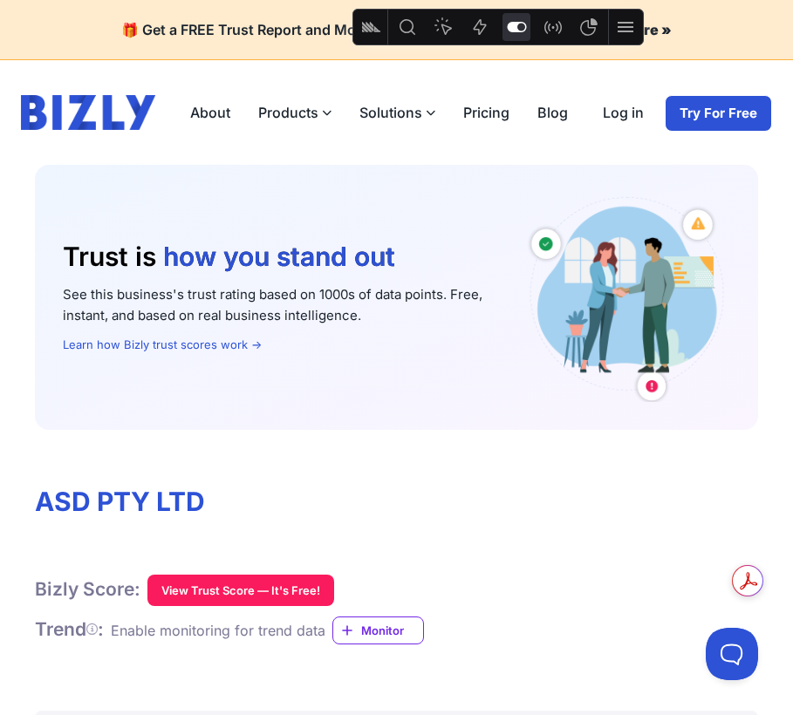
type textarea "x"
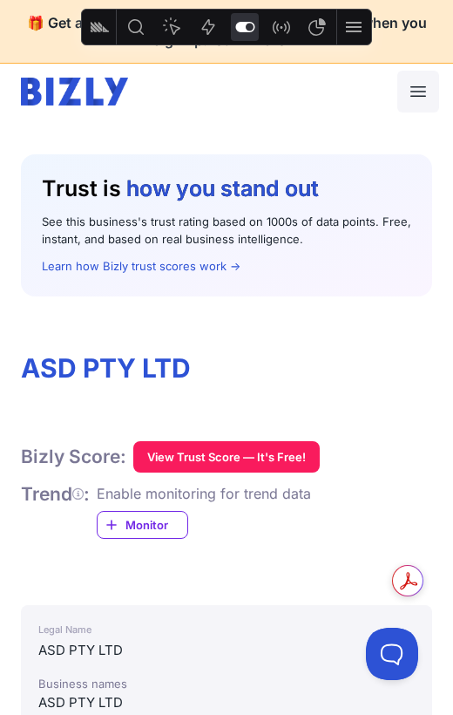
drag, startPoint x: 310, startPoint y: 242, endPoint x: 33, endPoint y: 227, distance: 276.8
click at [33, 227] on div "Trust is how you stand out who you work with how you grow how you stand out See…" at bounding box center [227, 225] width 412 height 142
copy p "See this business's trust rating based on 1000s of data points. Free, instant, …"
